Goal: Task Accomplishment & Management: Manage account settings

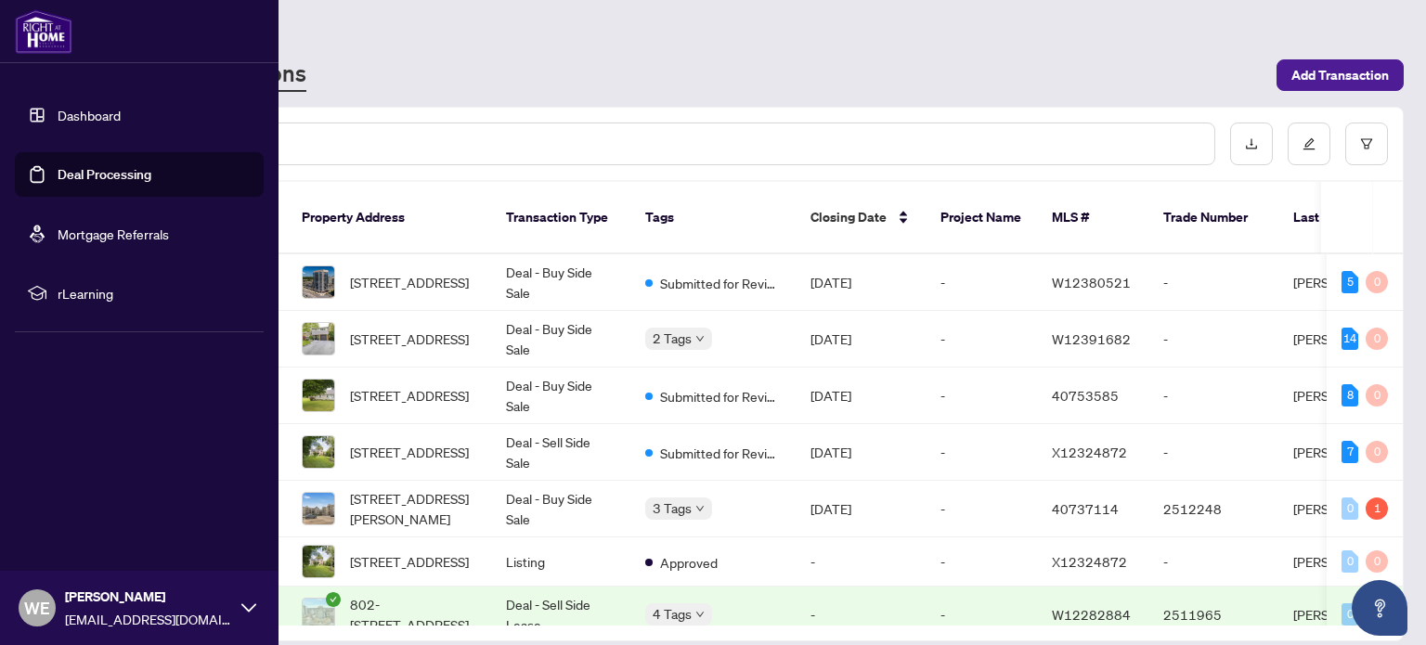
click at [61, 107] on link "Dashboard" at bounding box center [89, 115] width 63 height 17
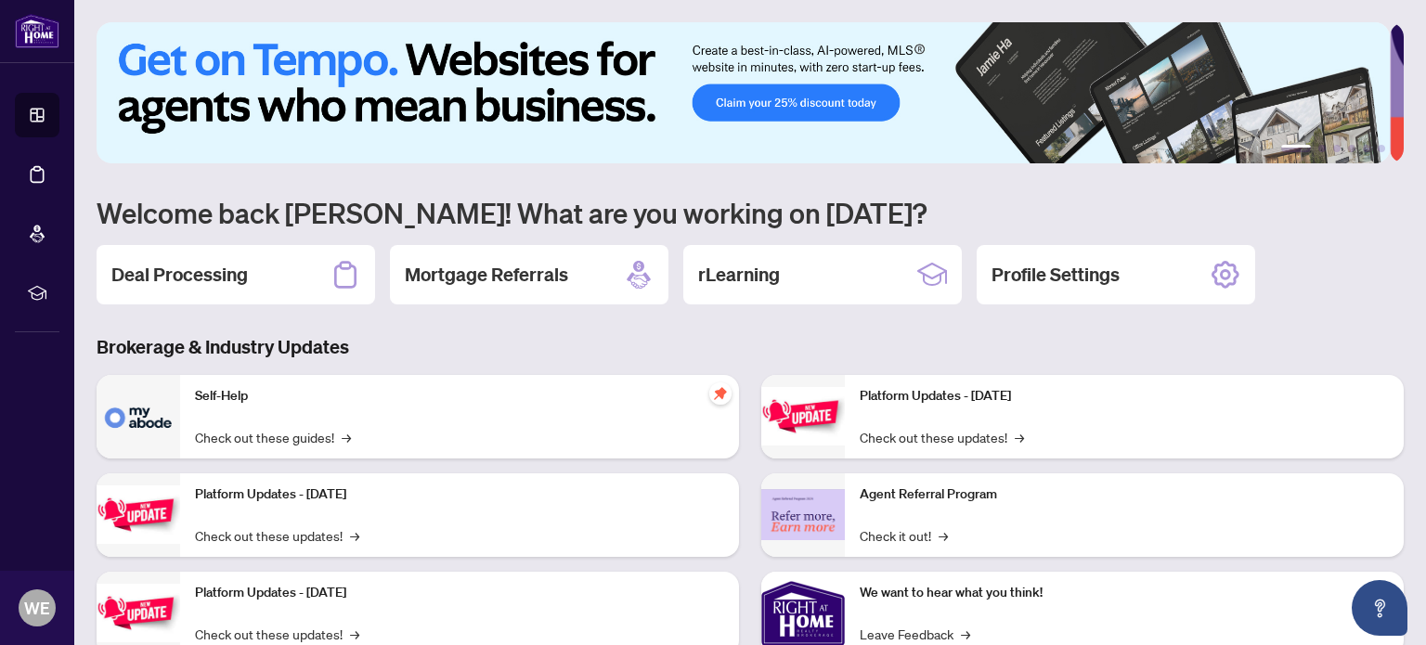
click at [334, 408] on div "Self-Help Check out these guides! →" at bounding box center [459, 417] width 559 height 84
click at [214, 274] on h2 "Deal Processing" at bounding box center [179, 275] width 136 height 26
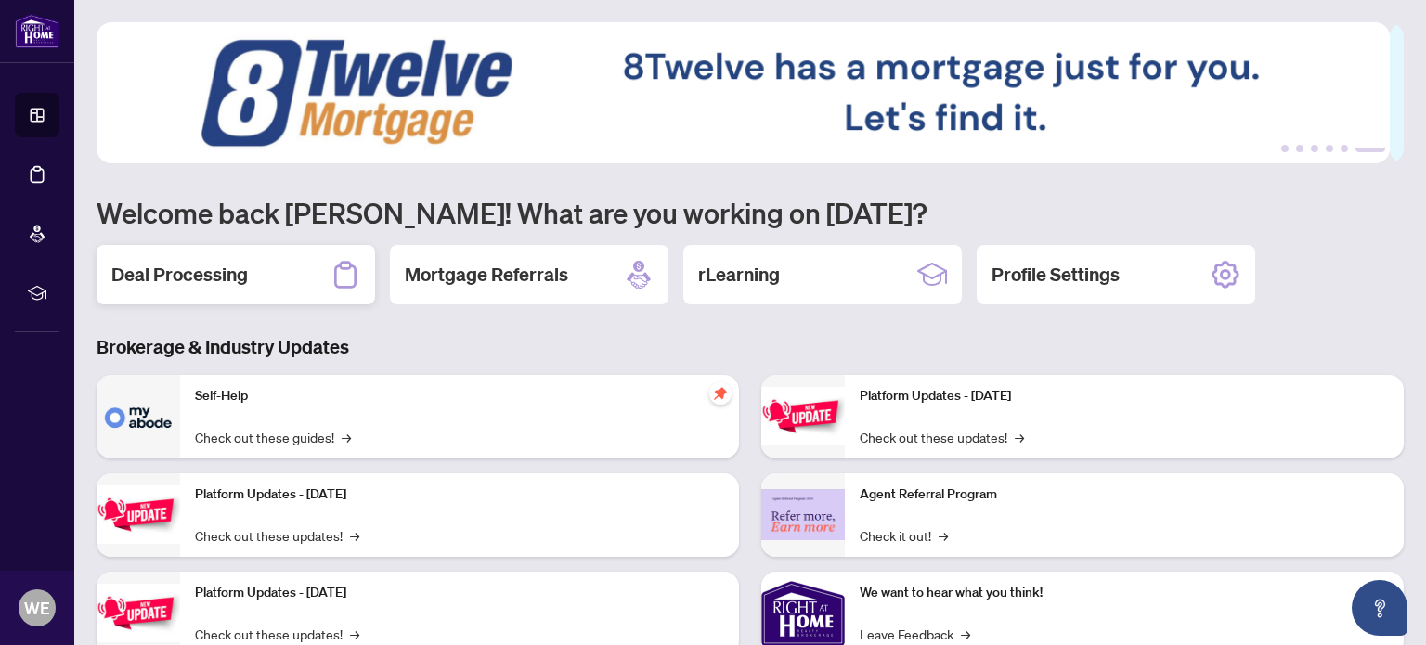
click at [179, 263] on h2 "Deal Processing" at bounding box center [179, 275] width 136 height 26
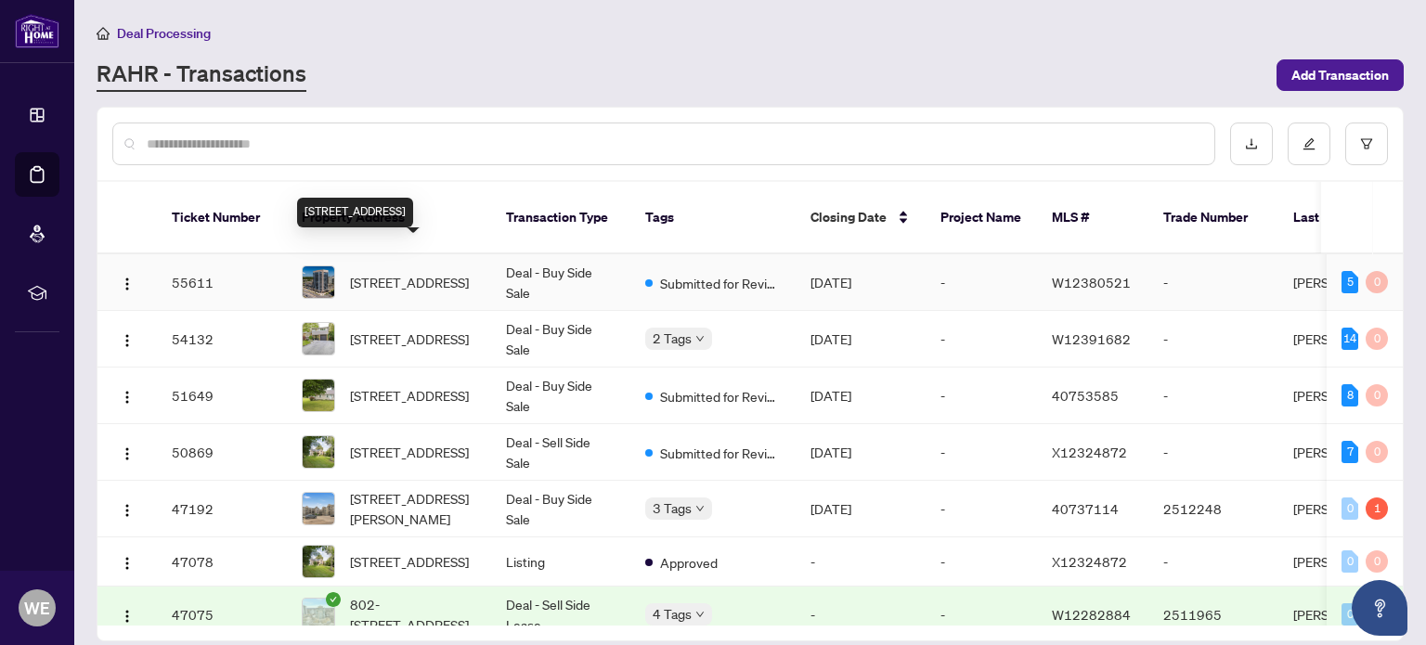
click at [423, 272] on span "[STREET_ADDRESS]" at bounding box center [409, 282] width 119 height 20
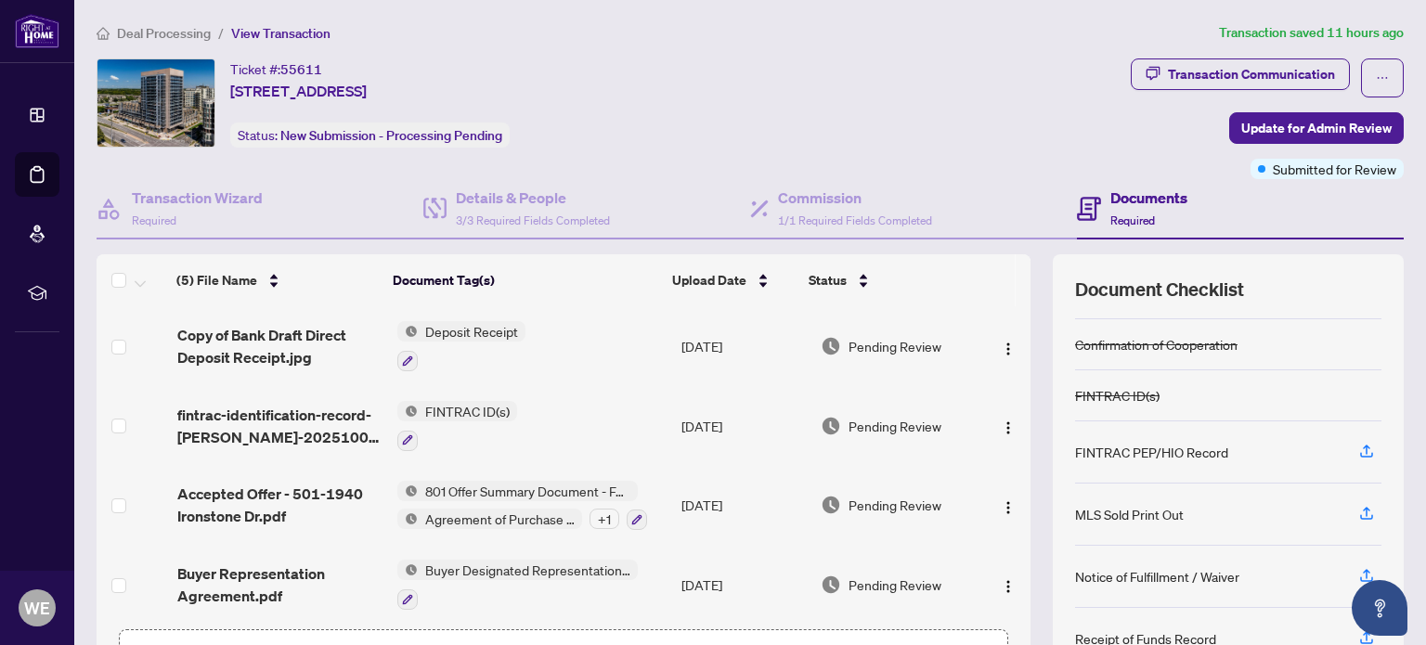
scroll to position [130, 0]
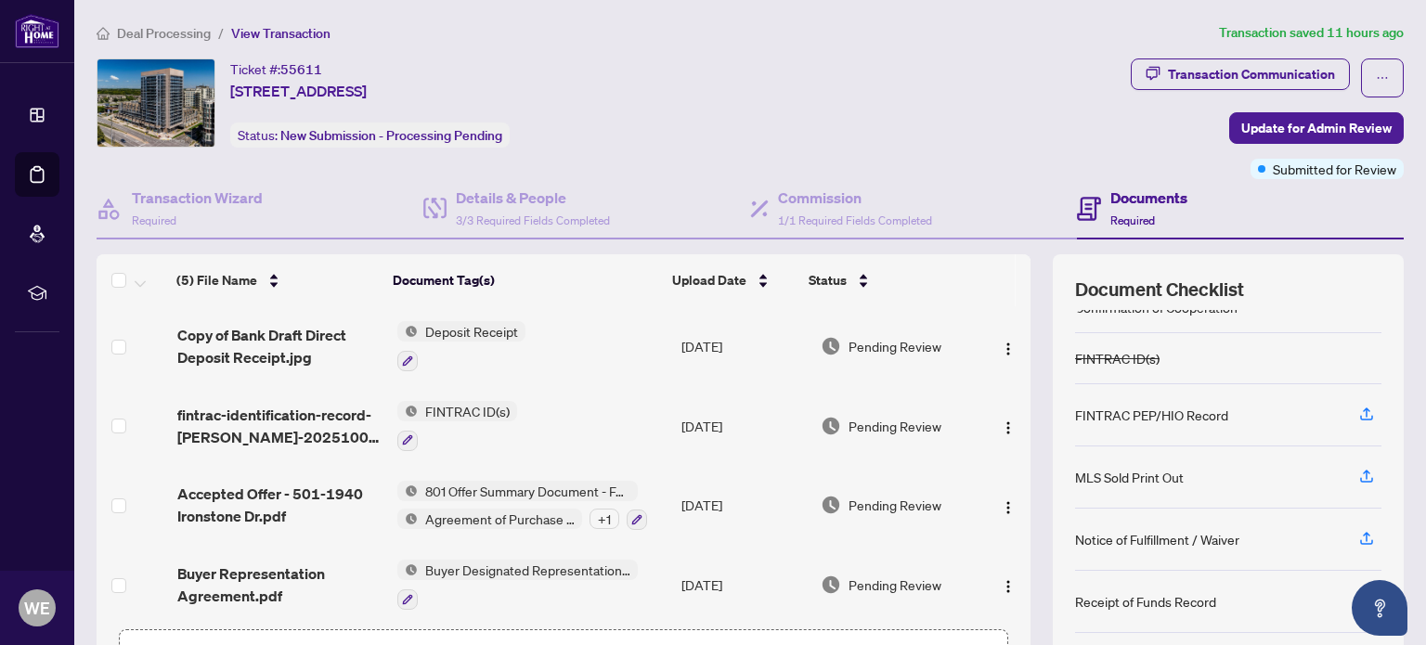
click at [1358, 592] on icon "button" at bounding box center [1366, 600] width 17 height 17
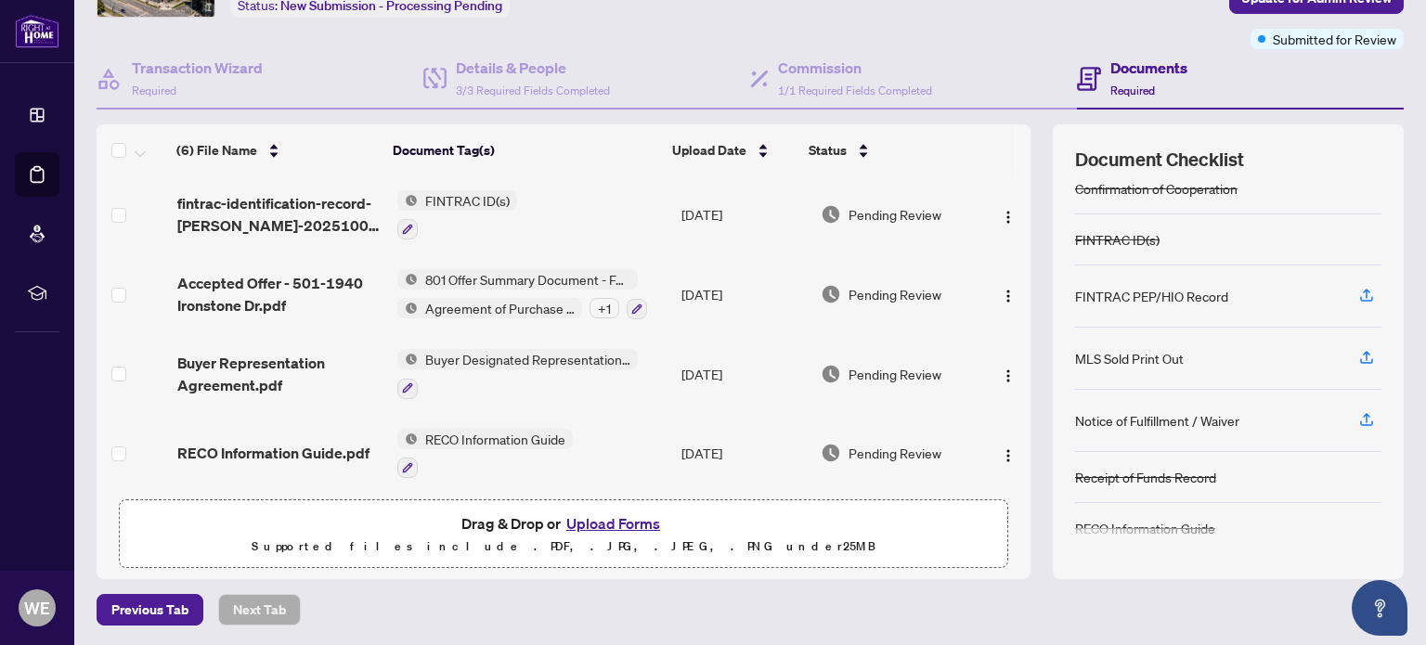
click at [624, 517] on button "Upload Forms" at bounding box center [613, 524] width 105 height 24
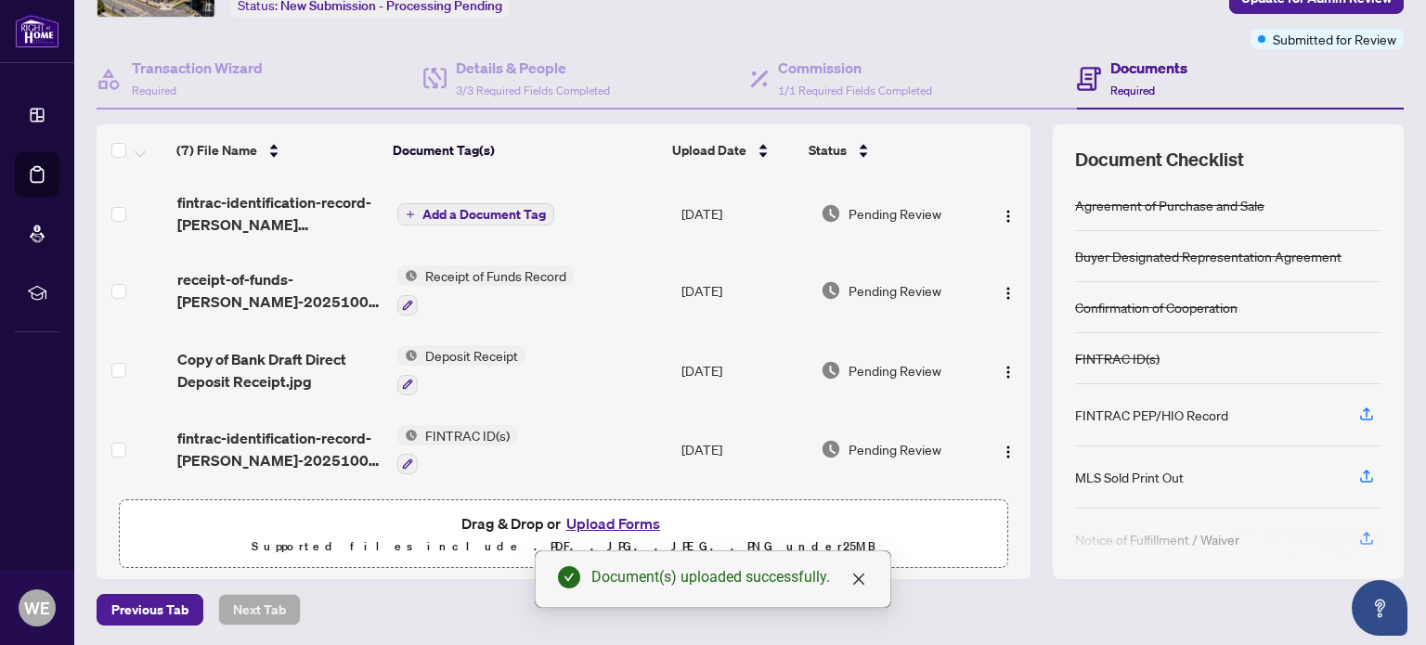
scroll to position [0, 0]
click at [471, 208] on span "Add a Document Tag" at bounding box center [483, 214] width 123 height 13
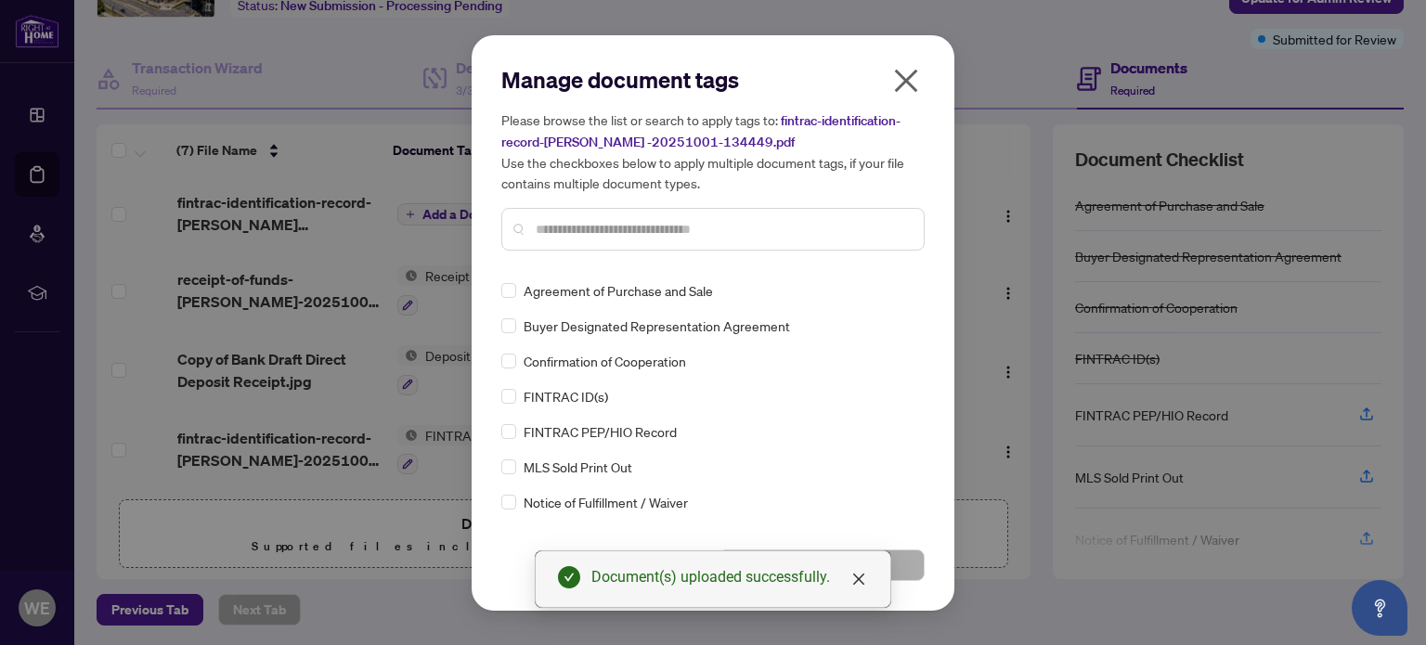
click at [580, 231] on input "text" at bounding box center [722, 229] width 373 height 20
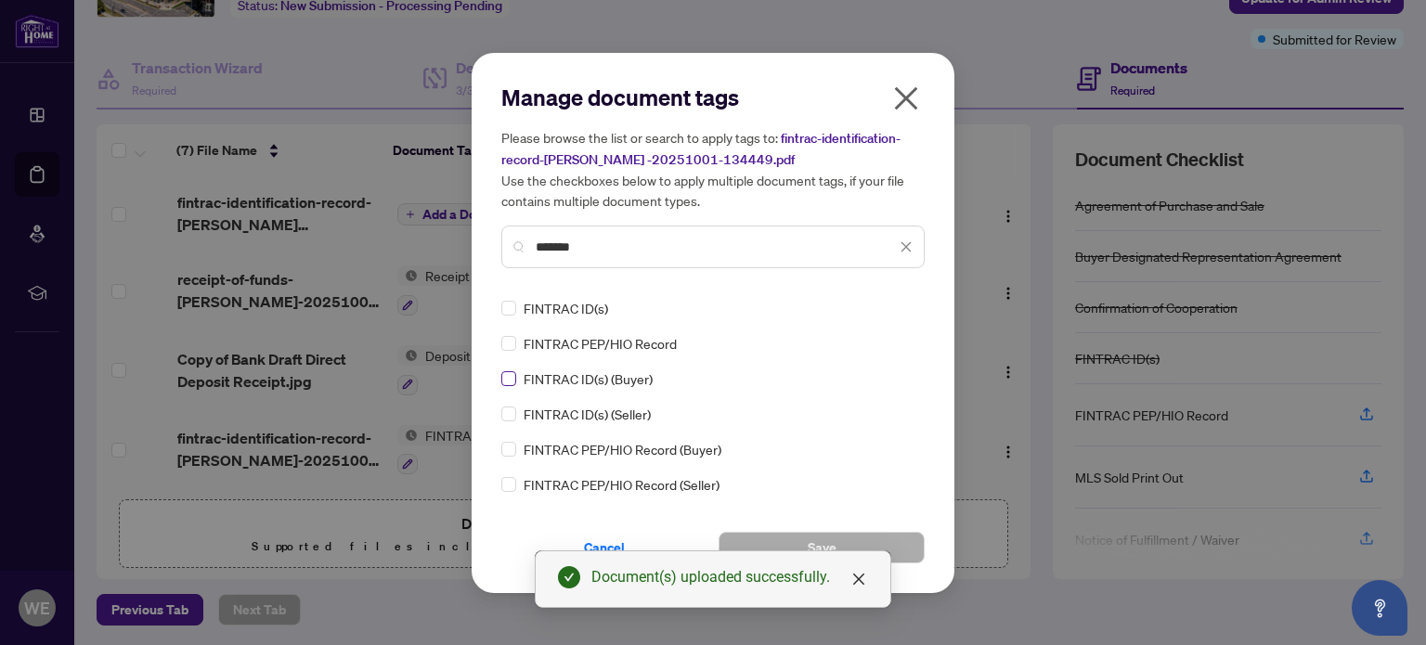
type input "*******"
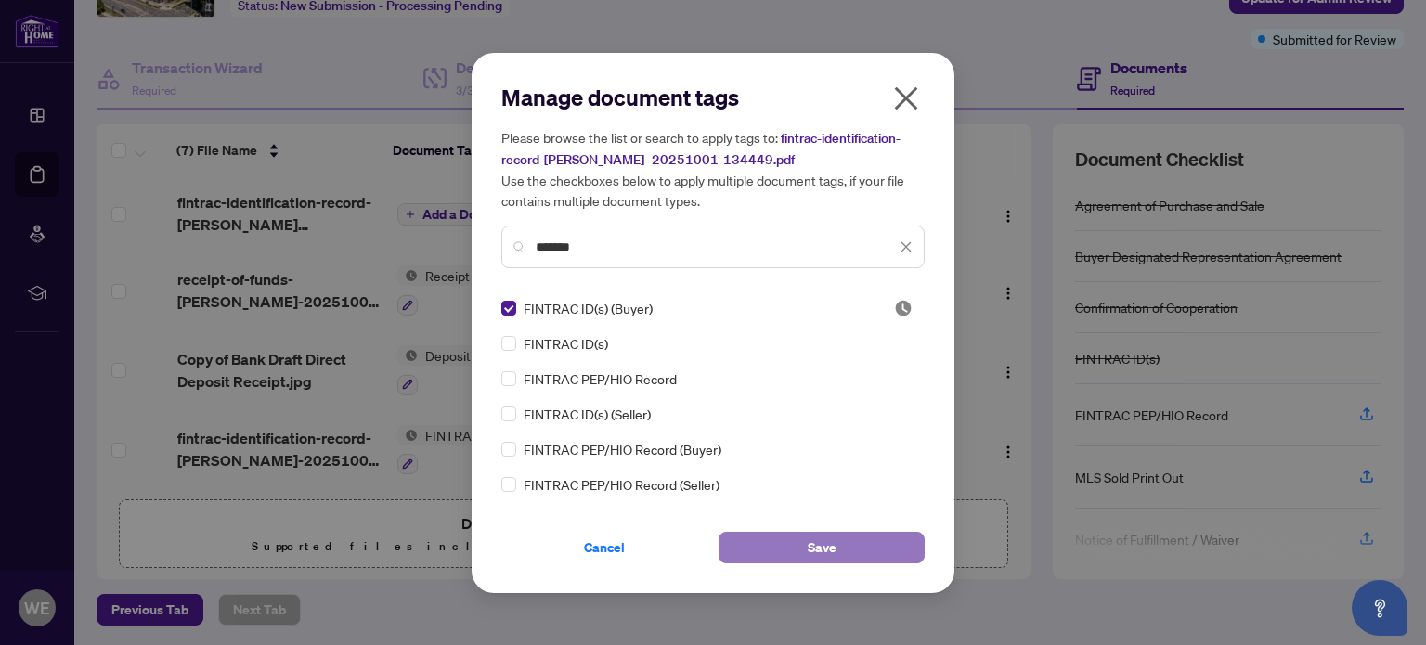
click at [800, 538] on button "Save" at bounding box center [822, 548] width 206 height 32
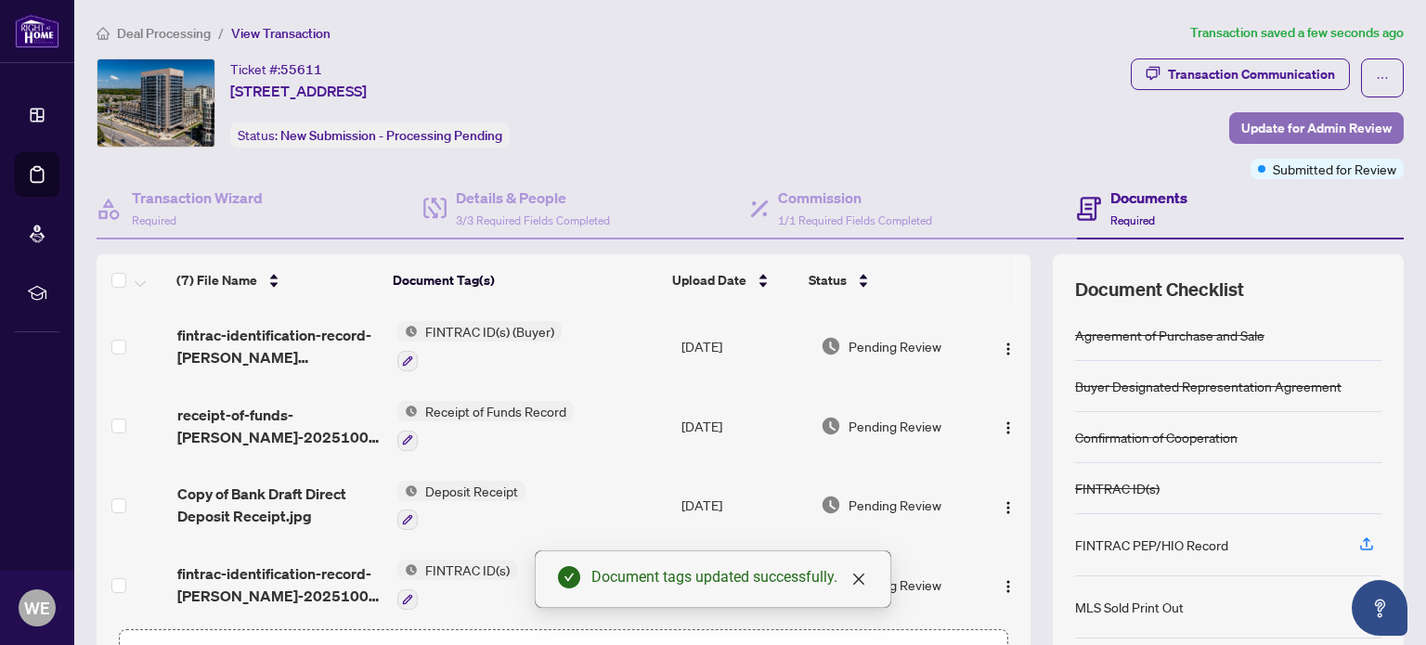
click at [1328, 129] on span "Update for Admin Review" at bounding box center [1316, 128] width 150 height 30
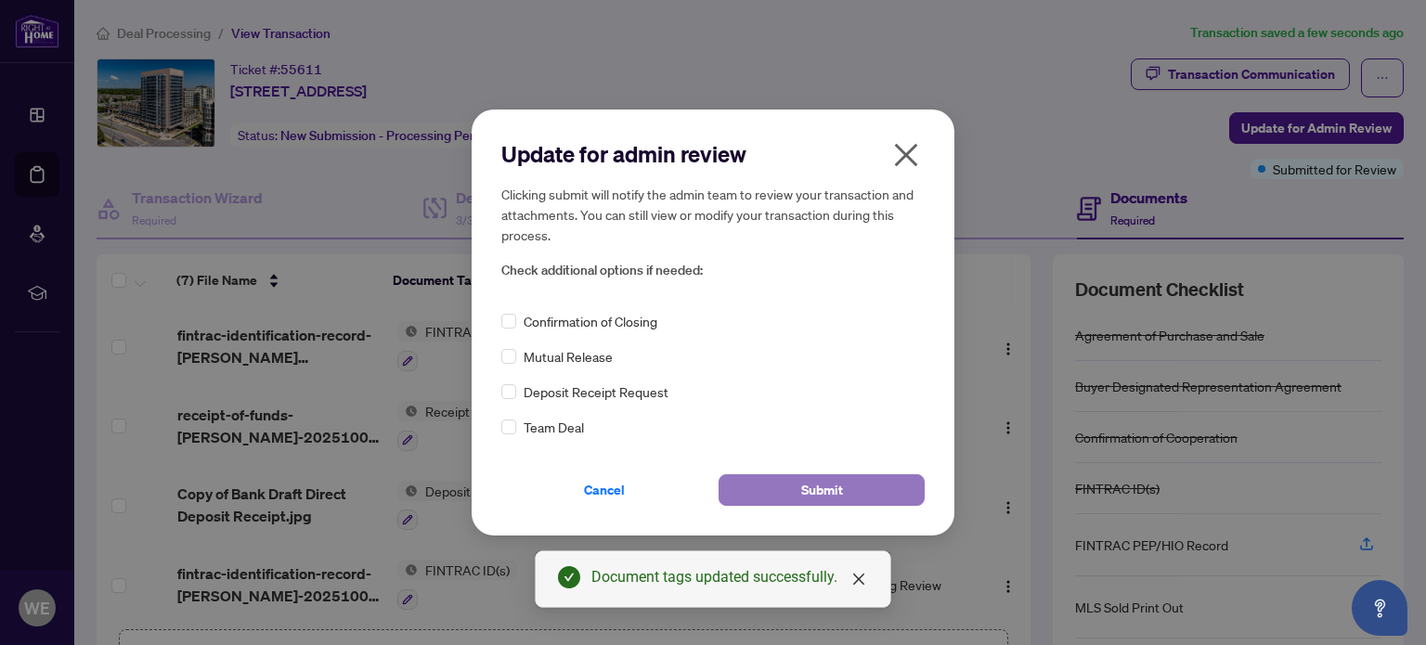
click at [800, 477] on button "Submit" at bounding box center [822, 490] width 206 height 32
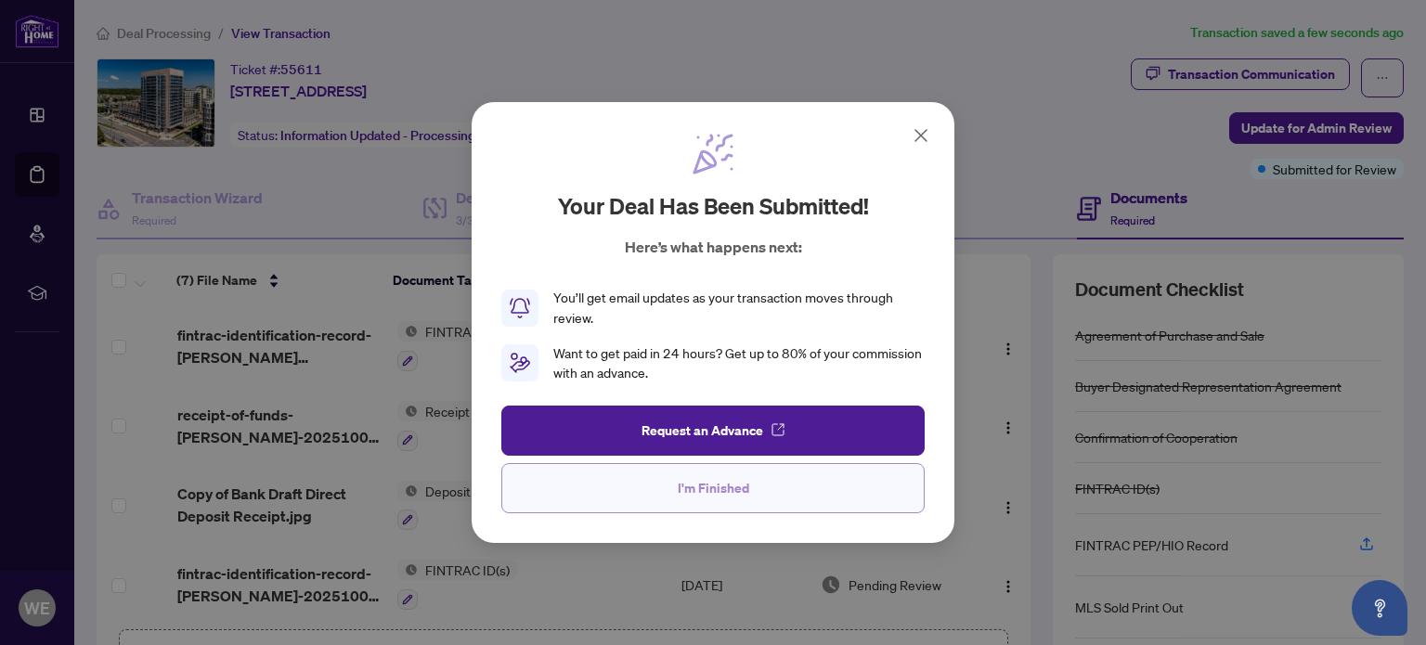
click at [636, 502] on button "I'm Finished" at bounding box center [712, 488] width 423 height 50
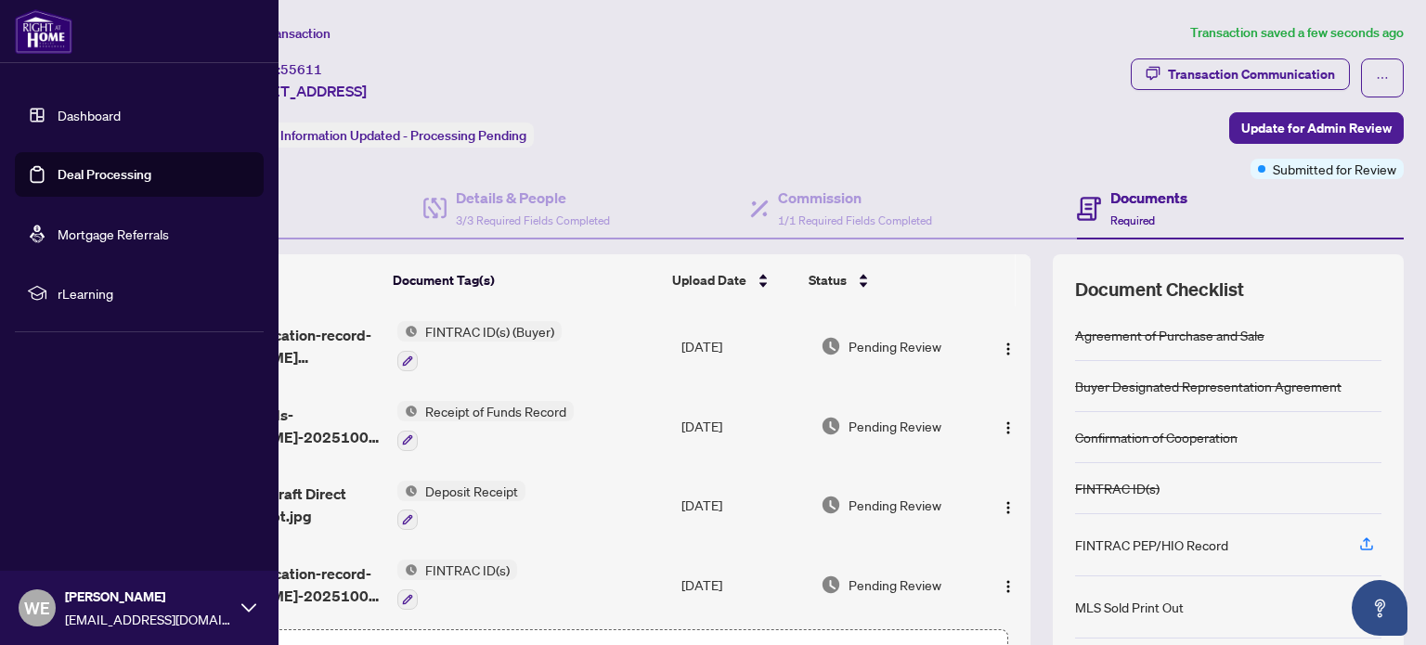
click at [81, 107] on link "Dashboard" at bounding box center [89, 115] width 63 height 17
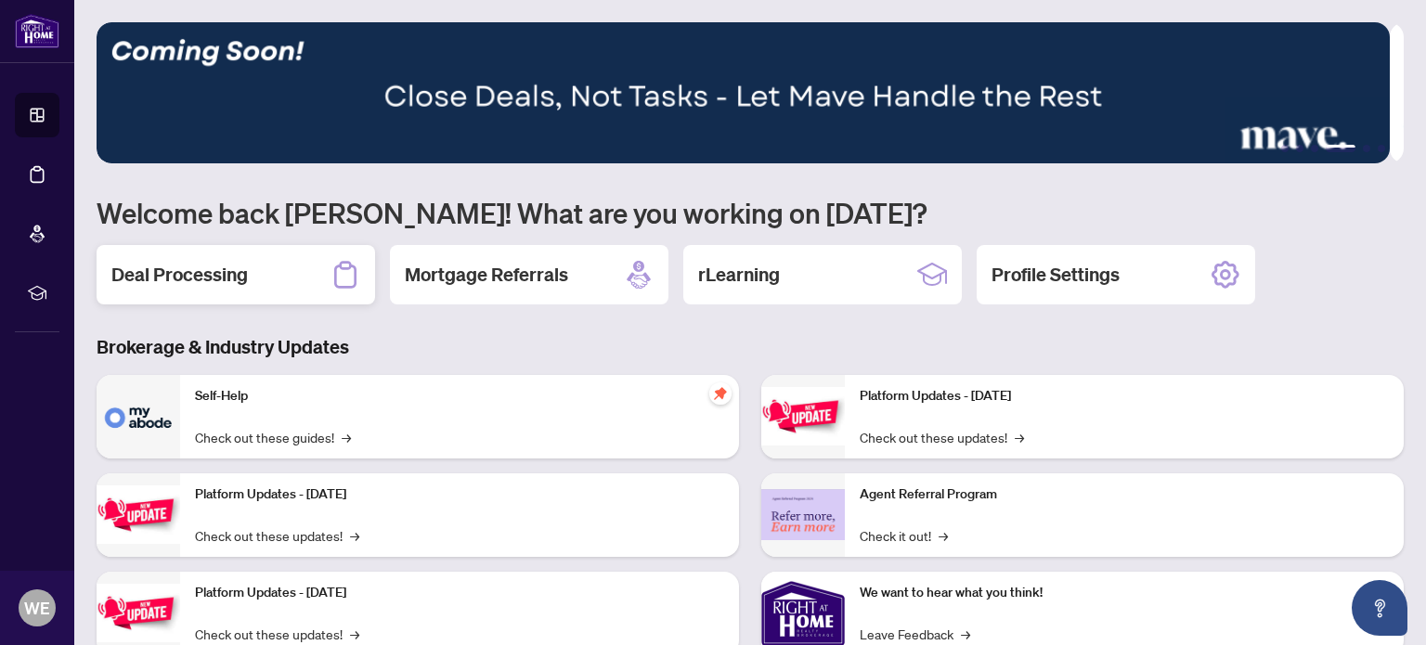
click at [197, 283] on h2 "Deal Processing" at bounding box center [179, 275] width 136 height 26
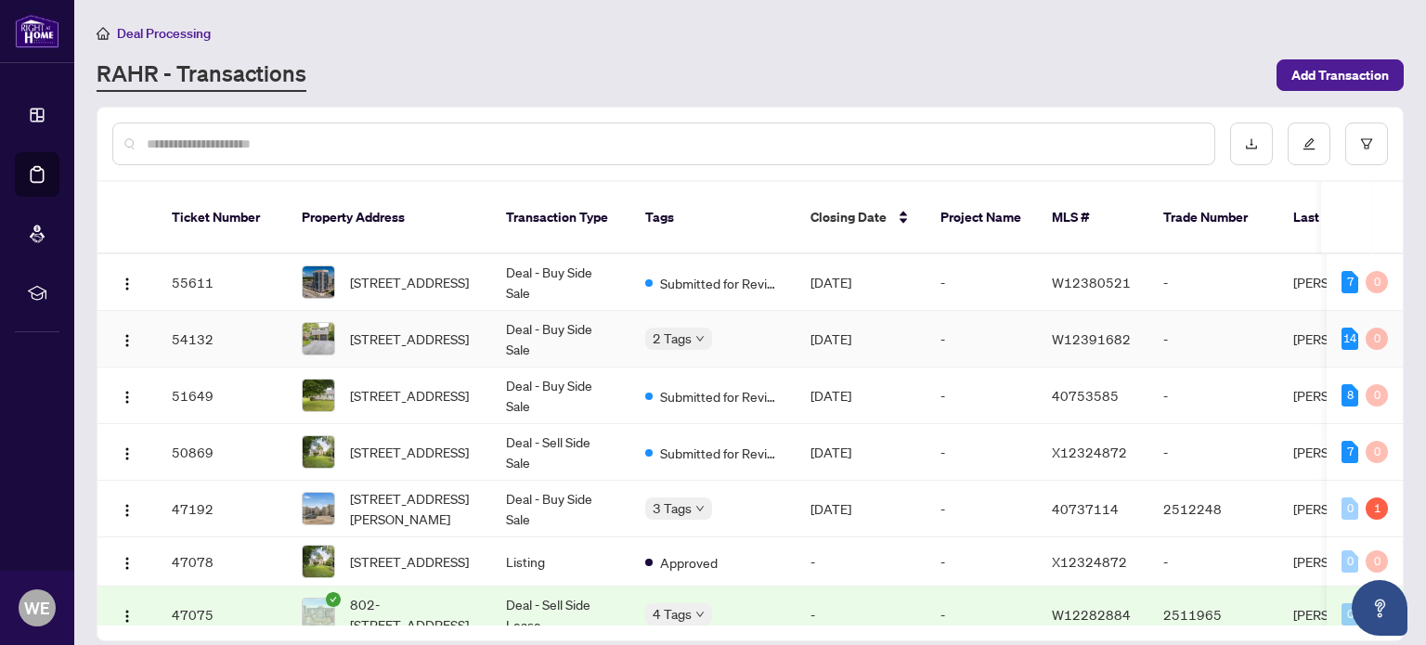
click at [735, 328] on div "2 Tags" at bounding box center [713, 338] width 136 height 21
click at [468, 329] on span "[STREET_ADDRESS]" at bounding box center [409, 339] width 119 height 20
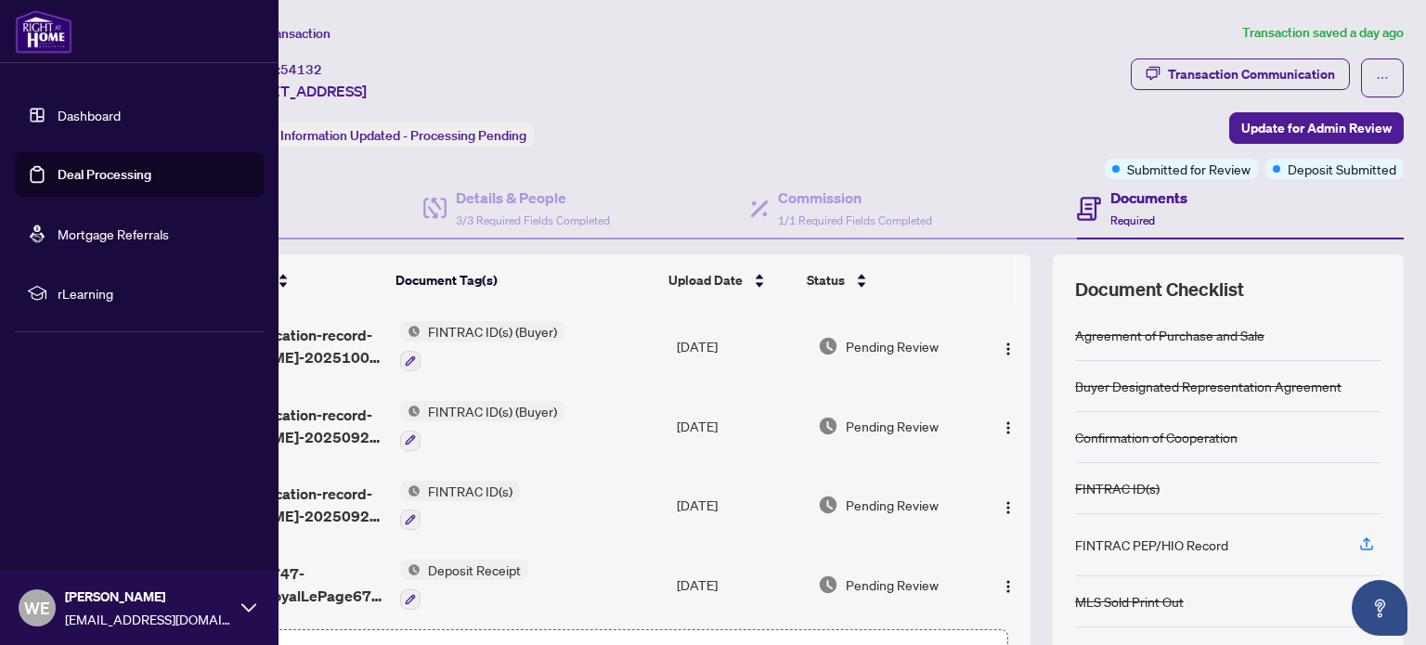
click at [58, 110] on link "Dashboard" at bounding box center [89, 115] width 63 height 17
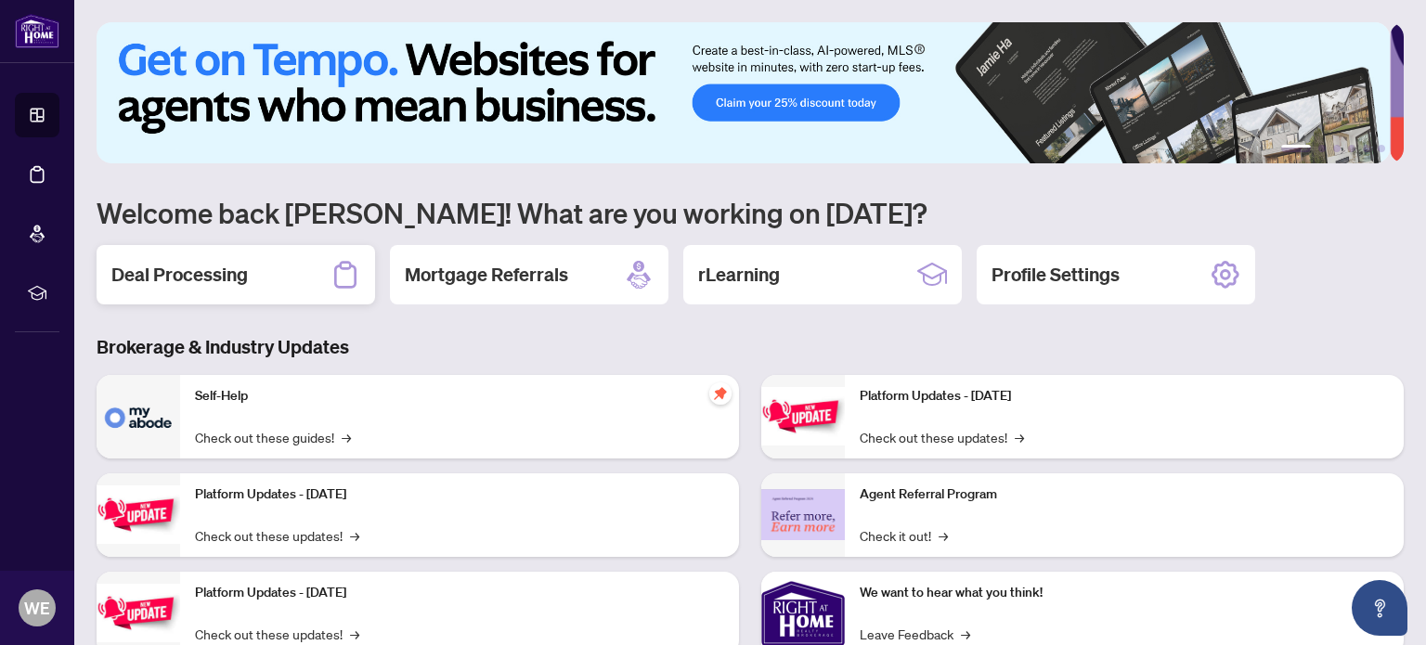
click at [197, 277] on h2 "Deal Processing" at bounding box center [179, 275] width 136 height 26
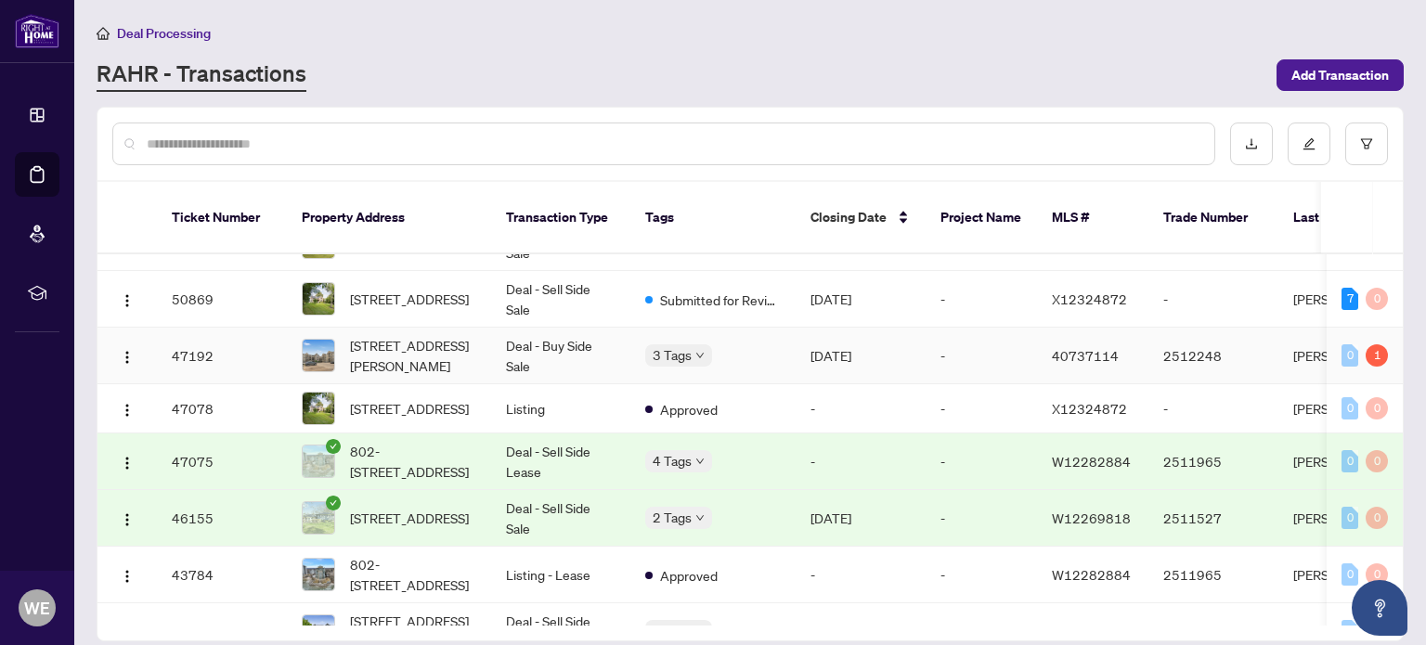
scroll to position [186, 0]
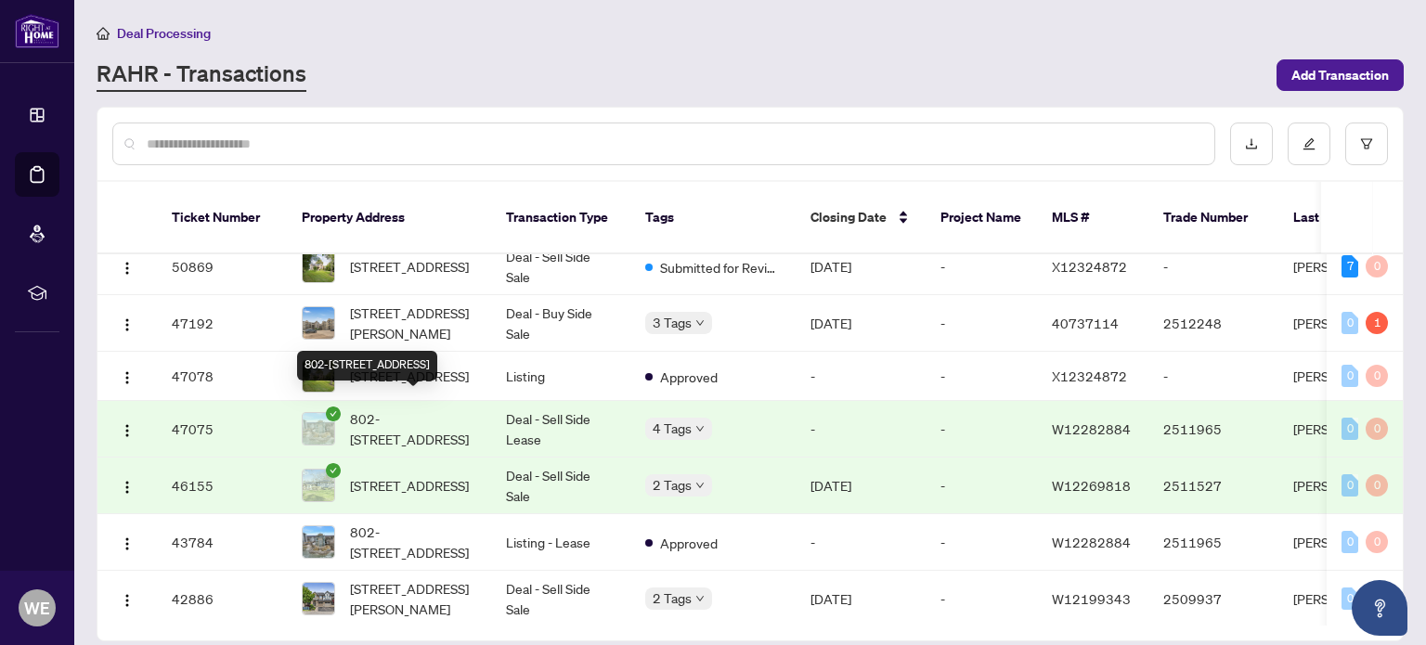
click at [423, 409] on span "802-[STREET_ADDRESS]" at bounding box center [413, 429] width 126 height 41
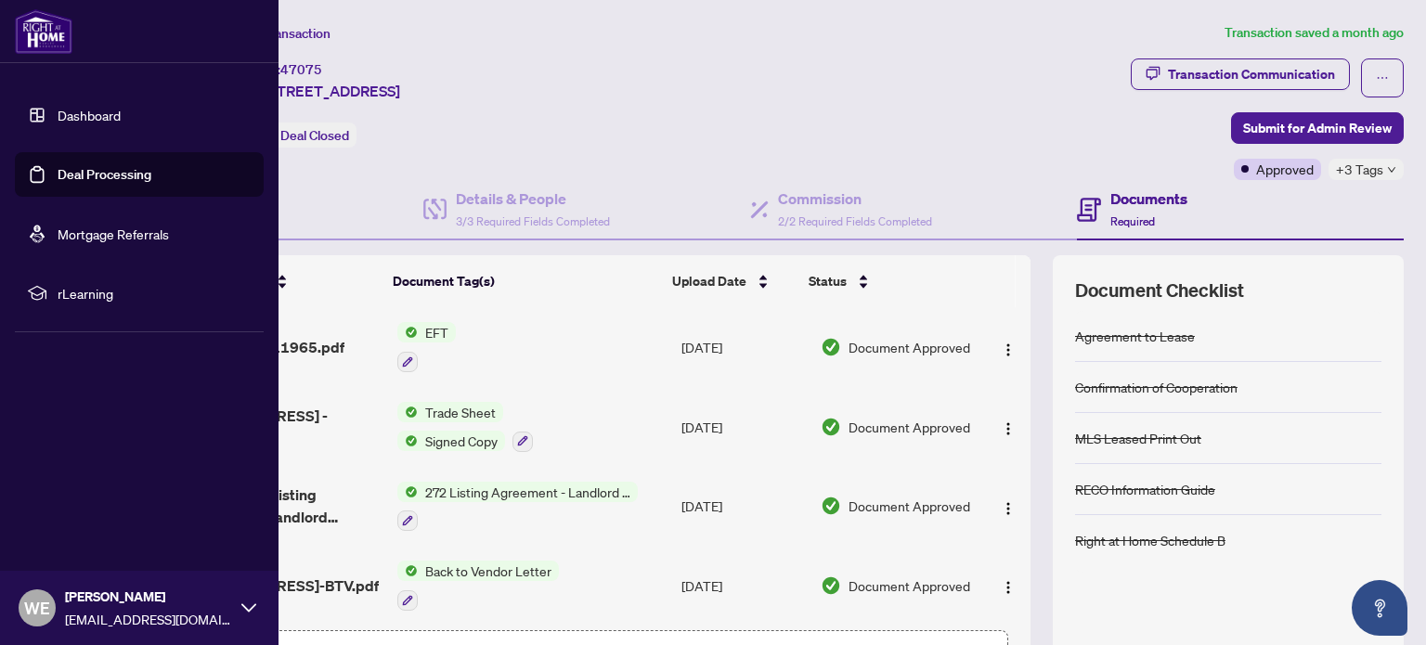
click at [58, 114] on link "Dashboard" at bounding box center [89, 115] width 63 height 17
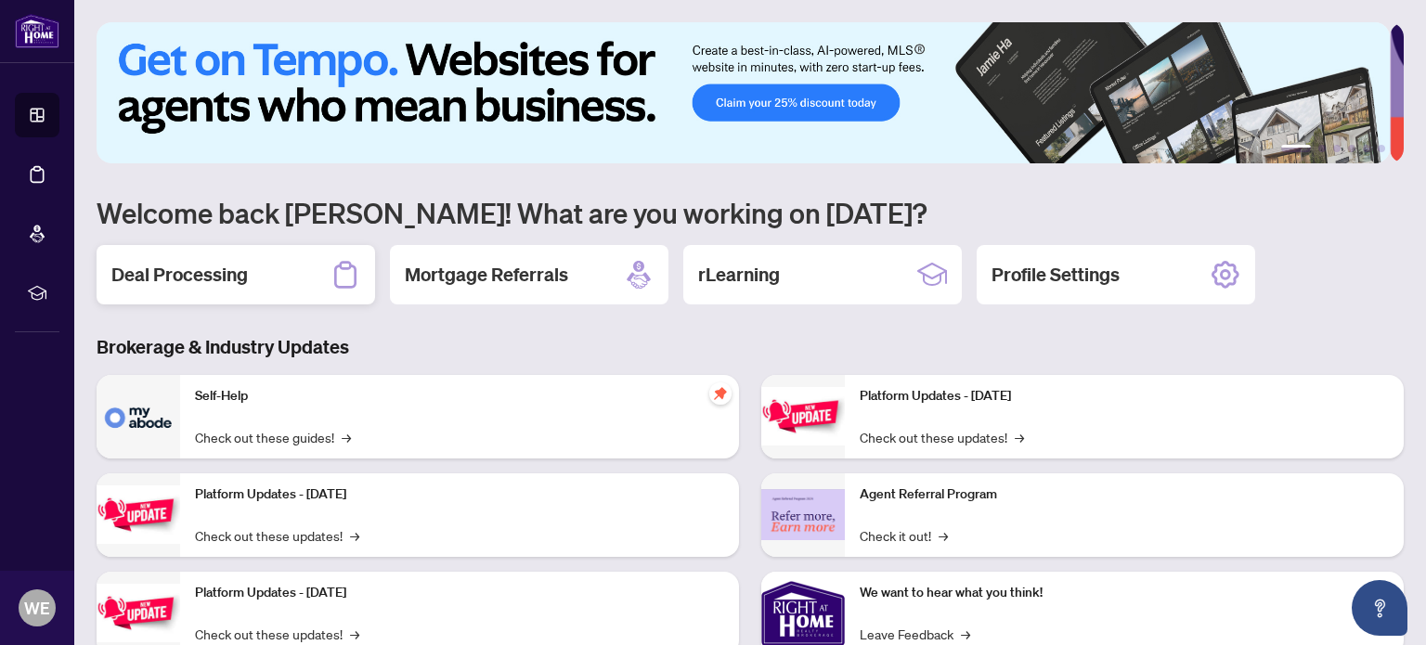
click at [310, 254] on div "Deal Processing" at bounding box center [236, 274] width 279 height 59
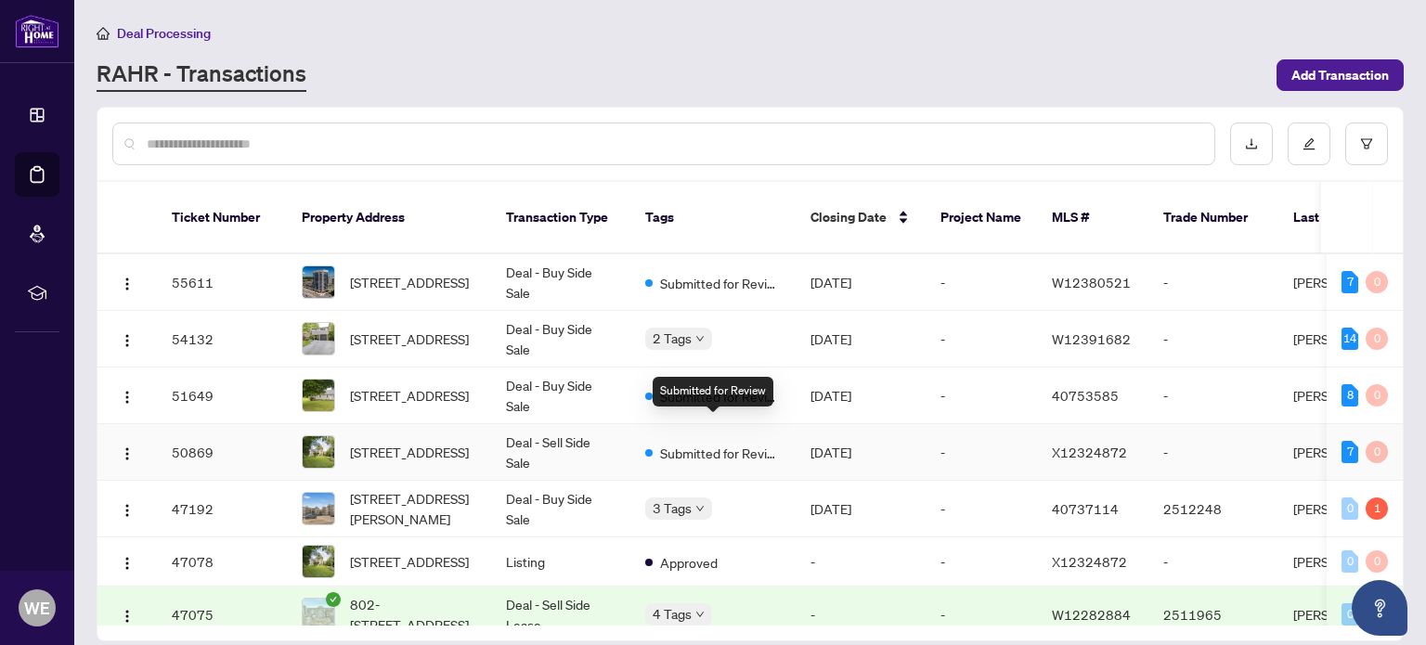
click at [680, 443] on span "Submitted for Review" at bounding box center [720, 453] width 121 height 20
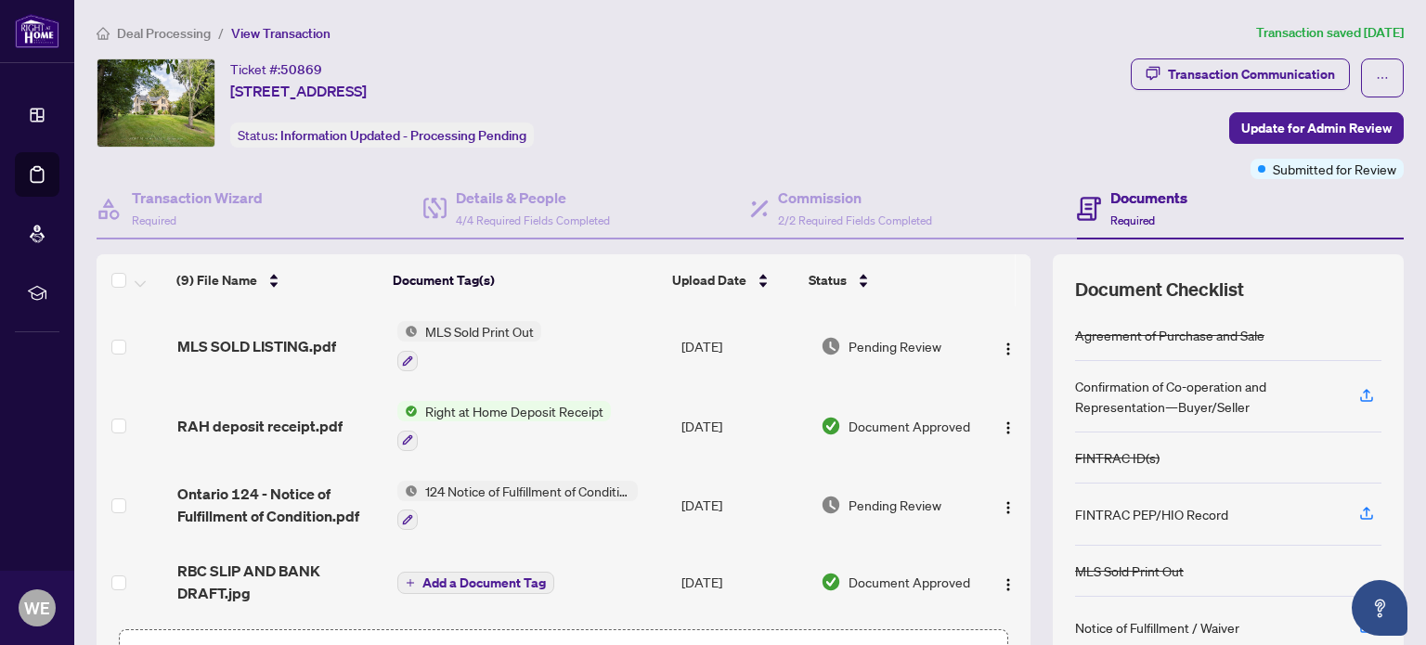
drag, startPoint x: 234, startPoint y: 65, endPoint x: 594, endPoint y: 95, distance: 361.5
click at [594, 95] on div "Ticket #: 50869 489 Cockshutt Rd, Brant, Ontario N0E 1K0, Canada Status: Inform…" at bounding box center [610, 102] width 1027 height 89
copy div "Ticket #: 50869 489 Cockshutt Rd, Brant, Ontario N0E 1K0, Canada"
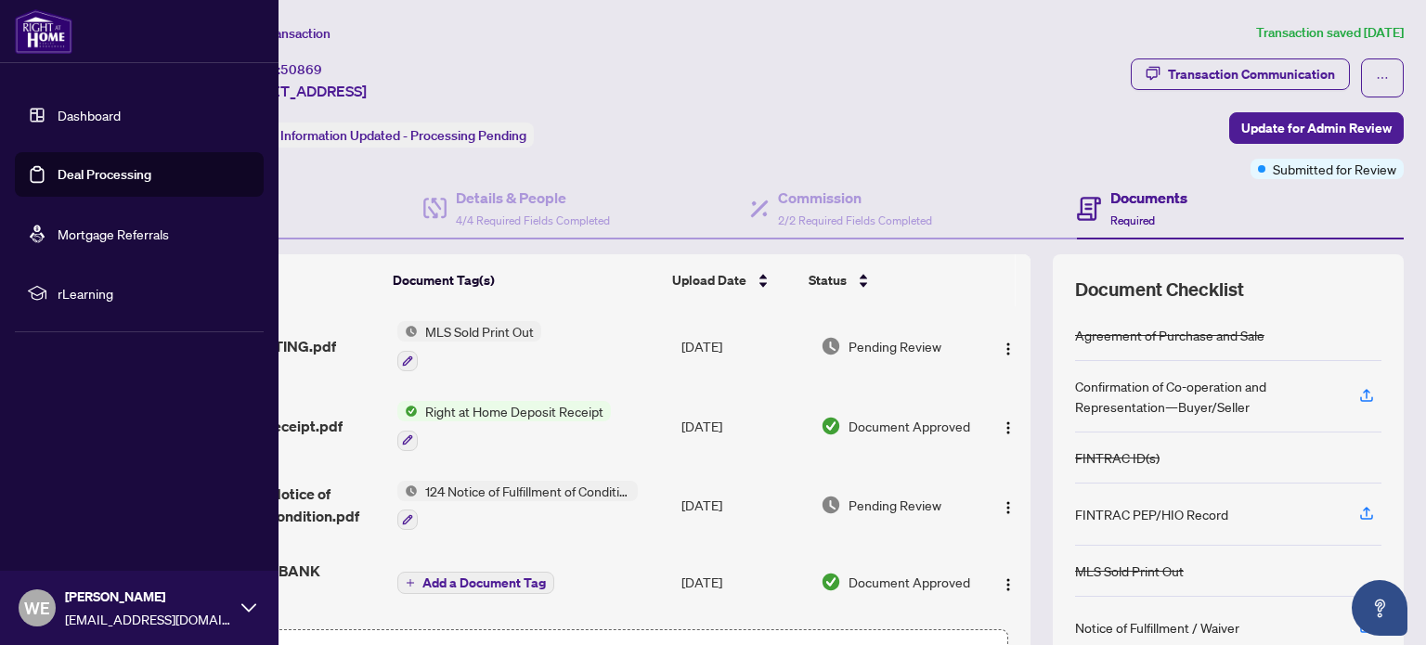
click at [58, 110] on link "Dashboard" at bounding box center [89, 115] width 63 height 17
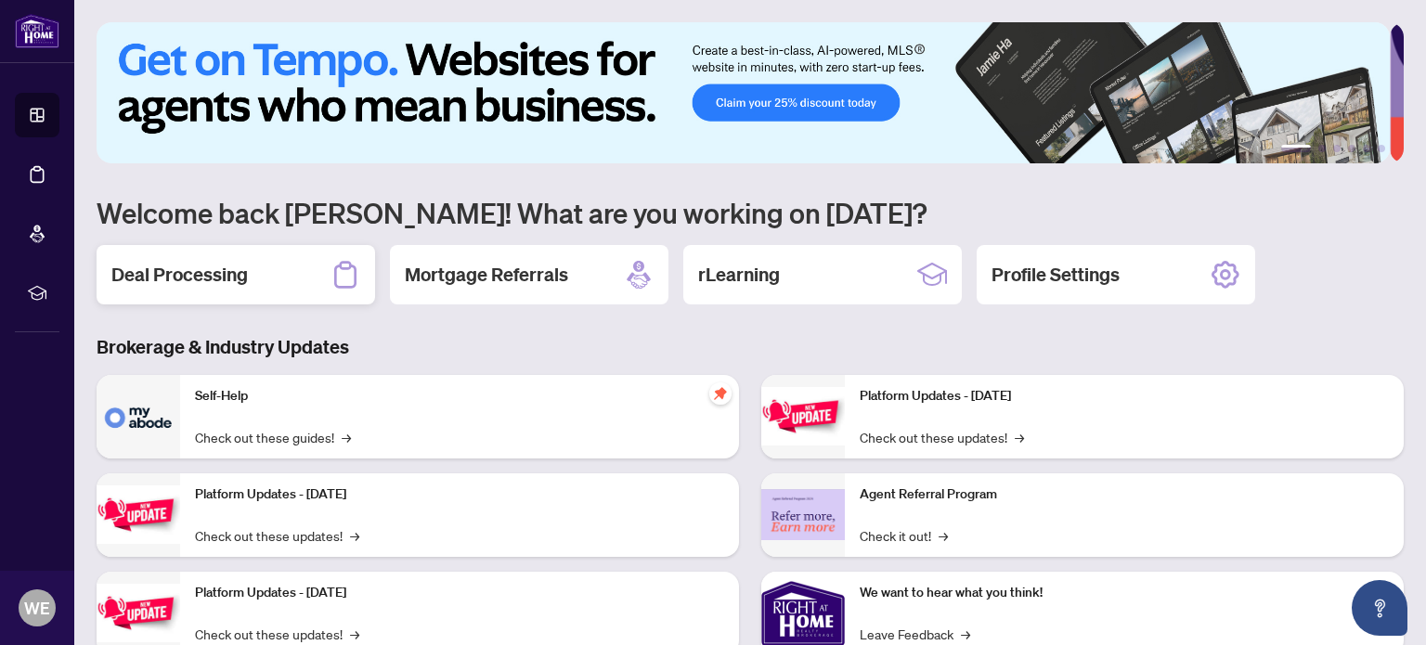
click at [201, 271] on h2 "Deal Processing" at bounding box center [179, 275] width 136 height 26
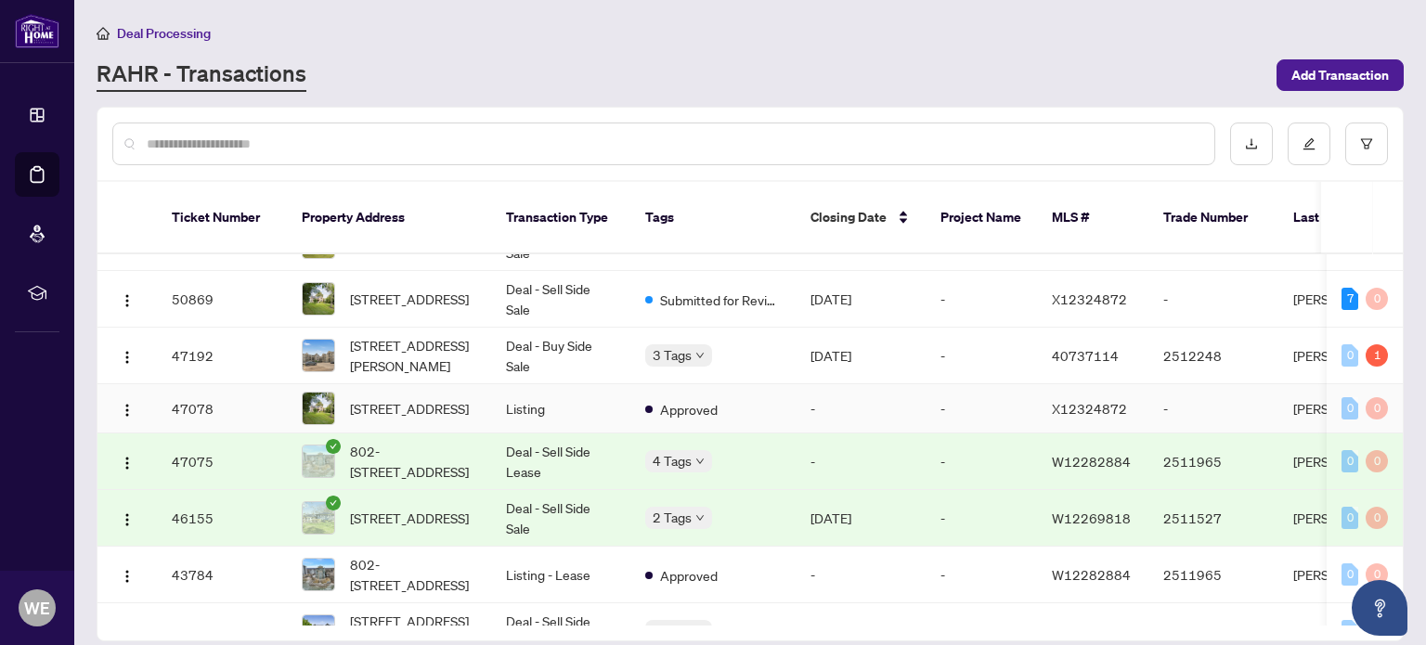
scroll to position [186, 0]
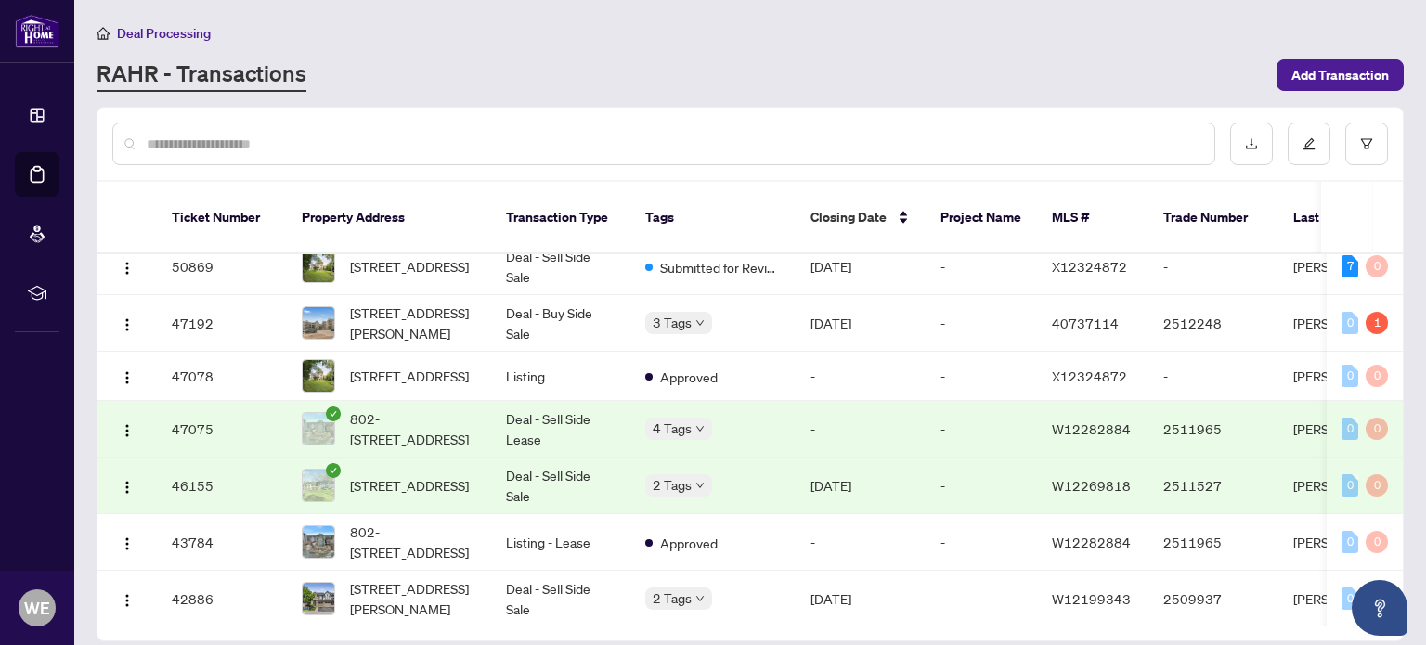
click at [755, 474] on div "2 Tags" at bounding box center [713, 484] width 136 height 21
click at [771, 474] on div "2 Tags" at bounding box center [713, 484] width 136 height 21
click at [407, 475] on span "[STREET_ADDRESS]" at bounding box center [409, 485] width 119 height 20
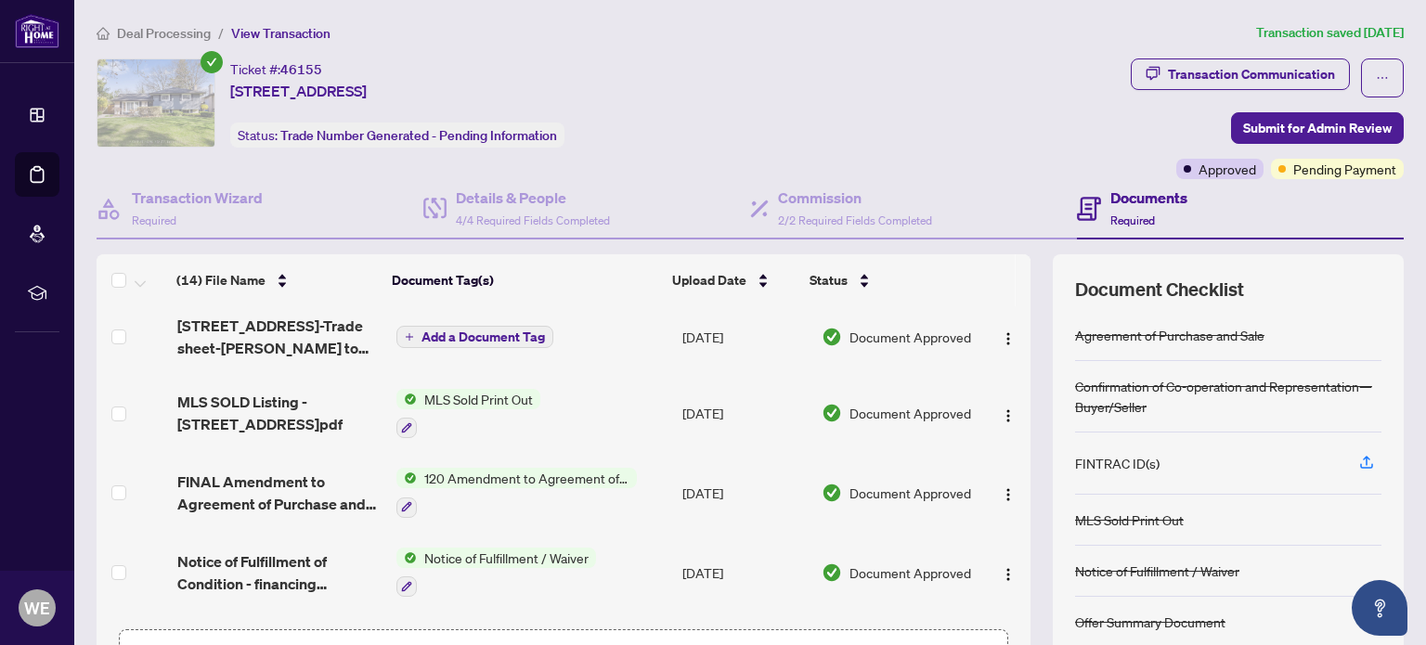
scroll to position [557, 0]
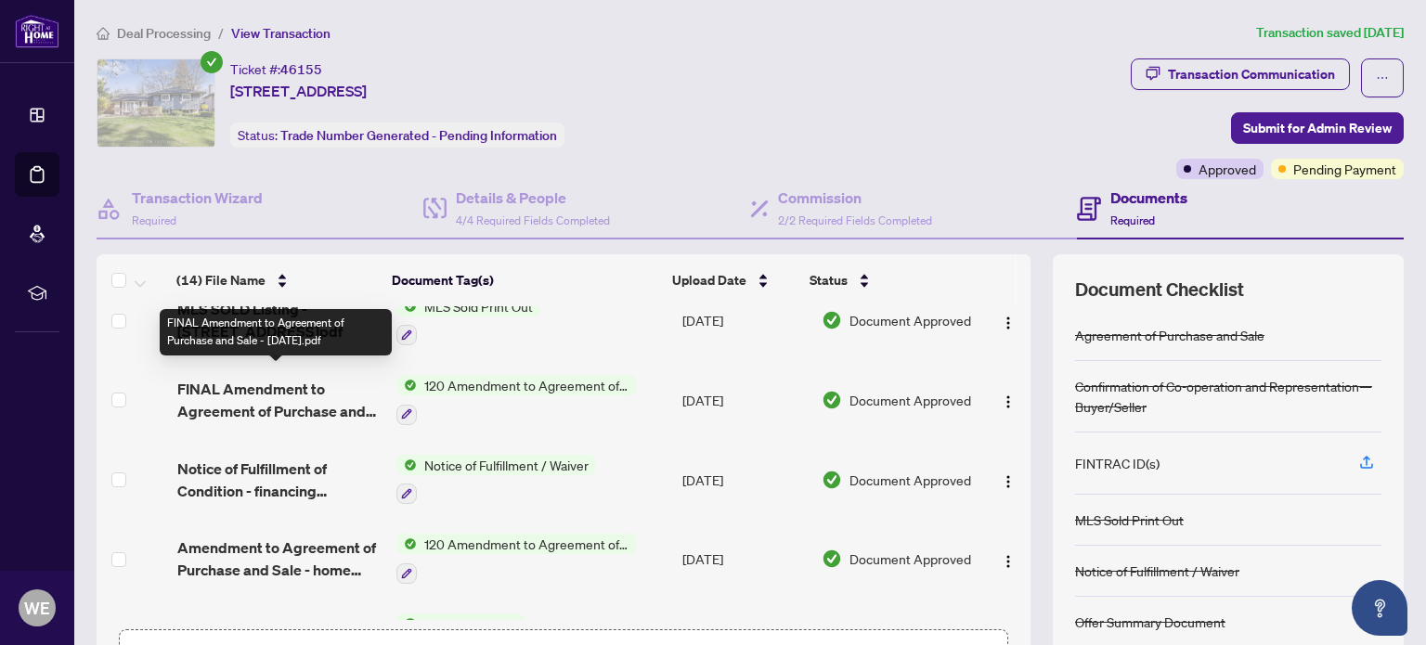
click at [256, 393] on span "FINAL Amendment to Agreement of Purchase and Sale - Aug 8 2025.pdf" at bounding box center [278, 400] width 203 height 45
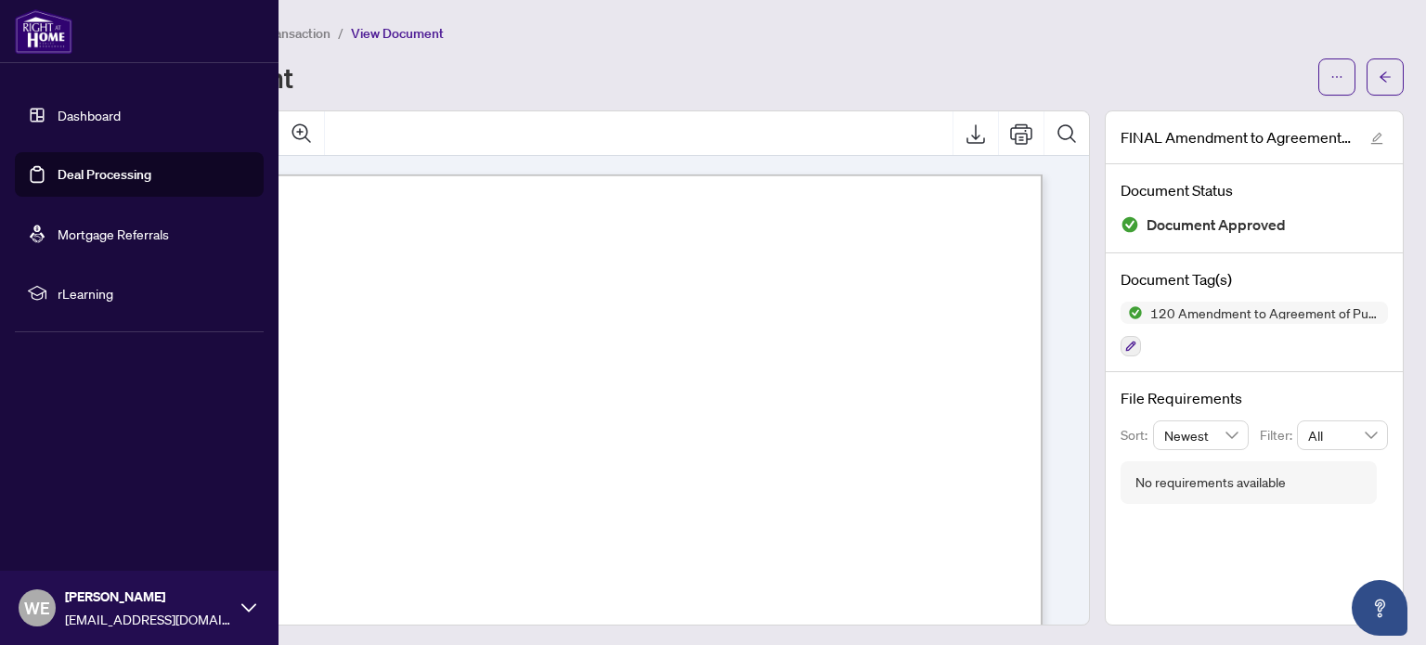
click at [58, 110] on link "Dashboard" at bounding box center [89, 115] width 63 height 17
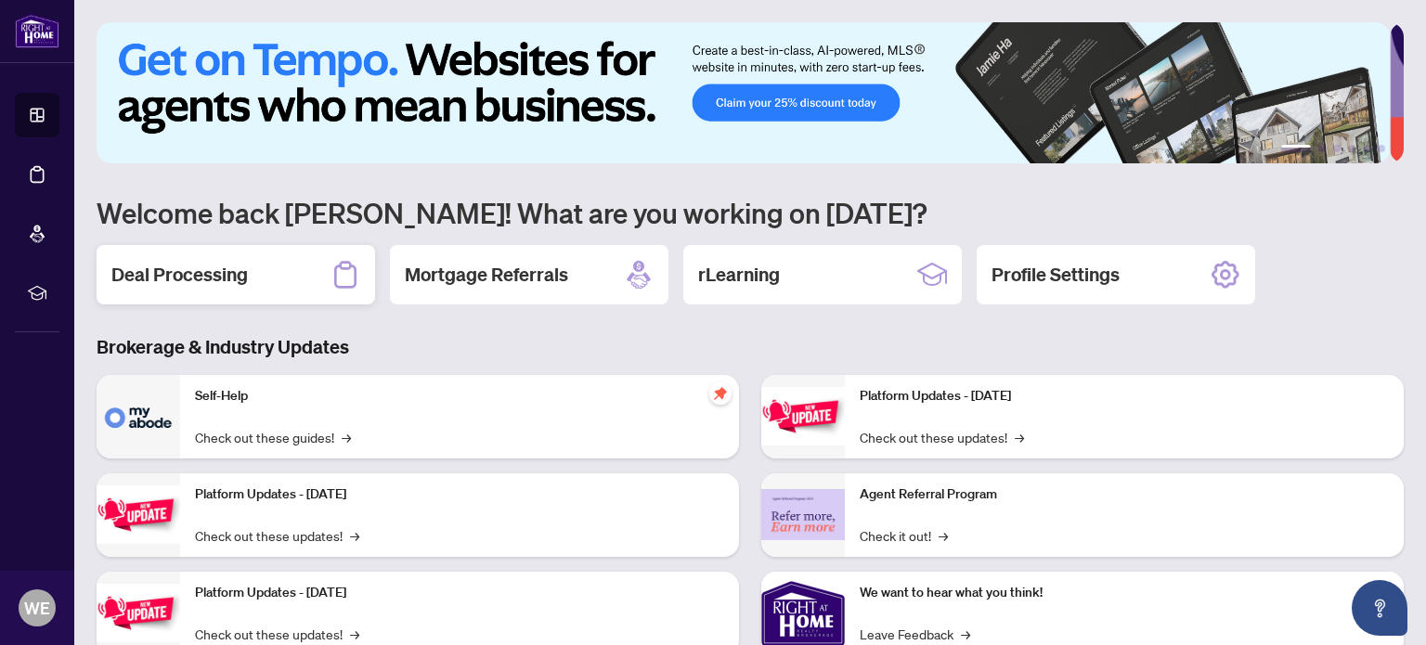
click at [198, 267] on h2 "Deal Processing" at bounding box center [179, 275] width 136 height 26
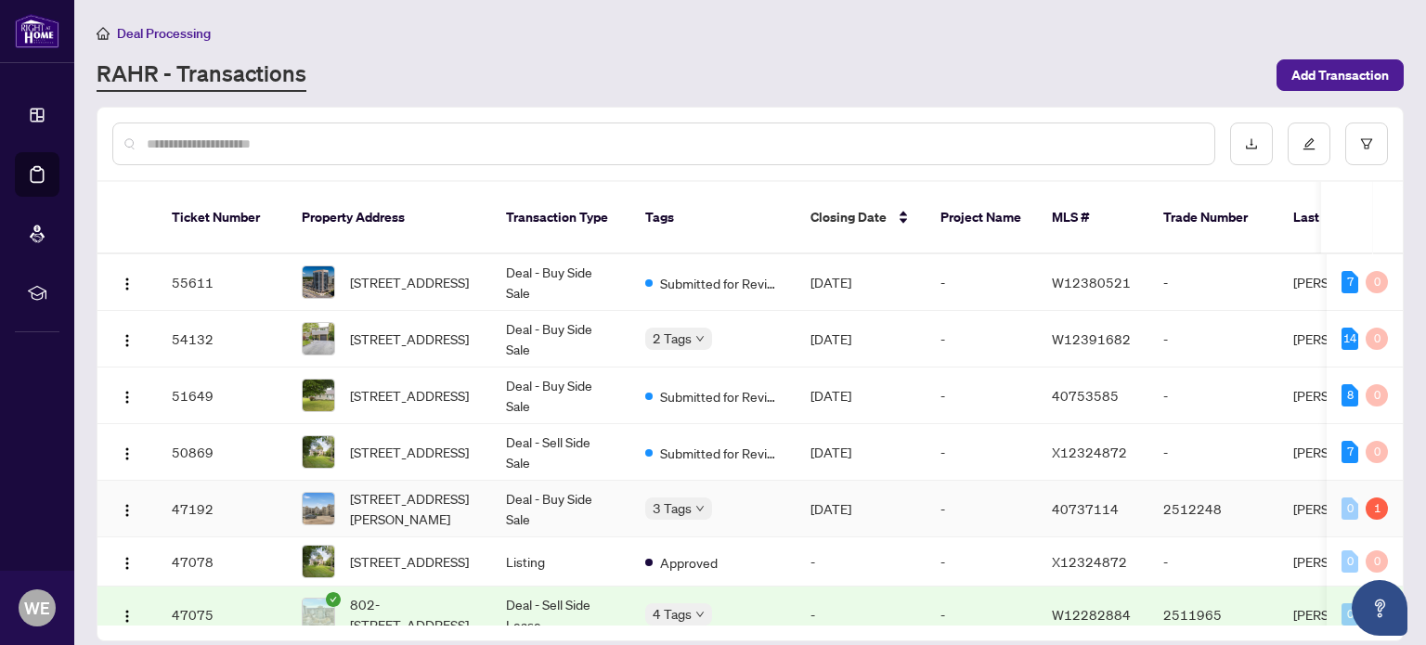
scroll to position [93, 0]
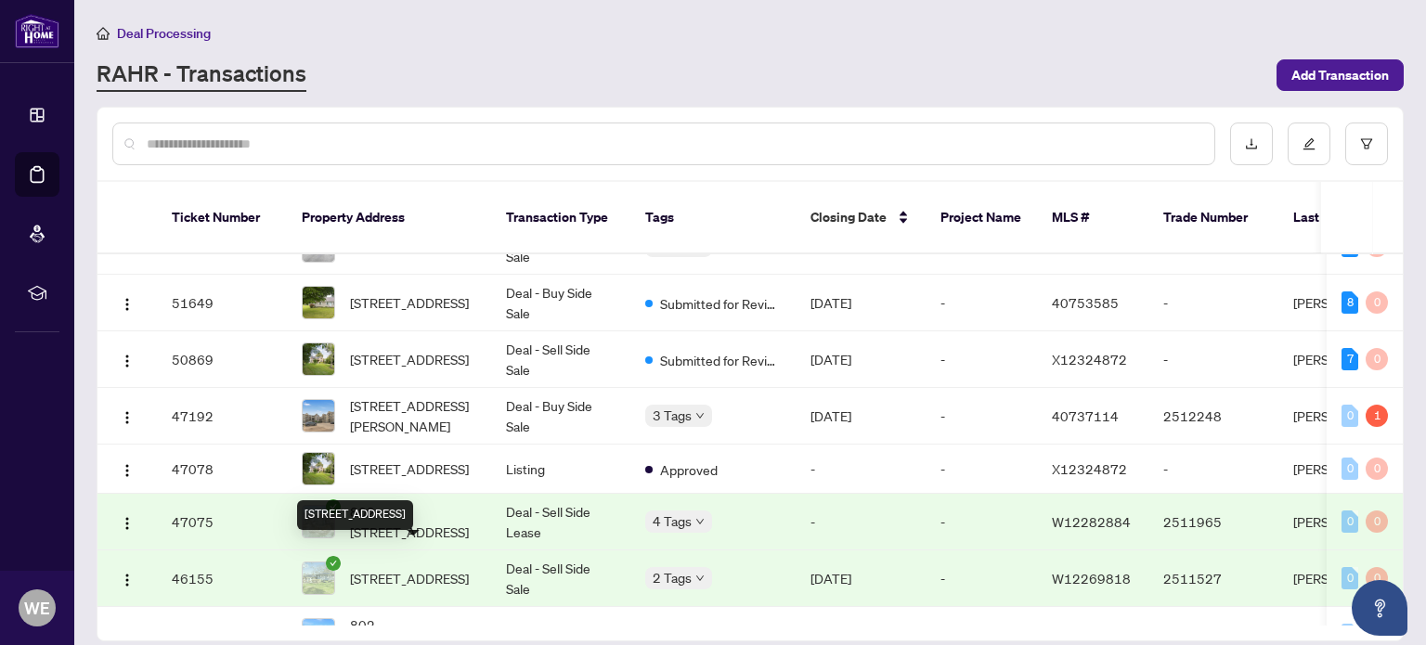
click at [447, 568] on span "[STREET_ADDRESS]" at bounding box center [409, 578] width 119 height 20
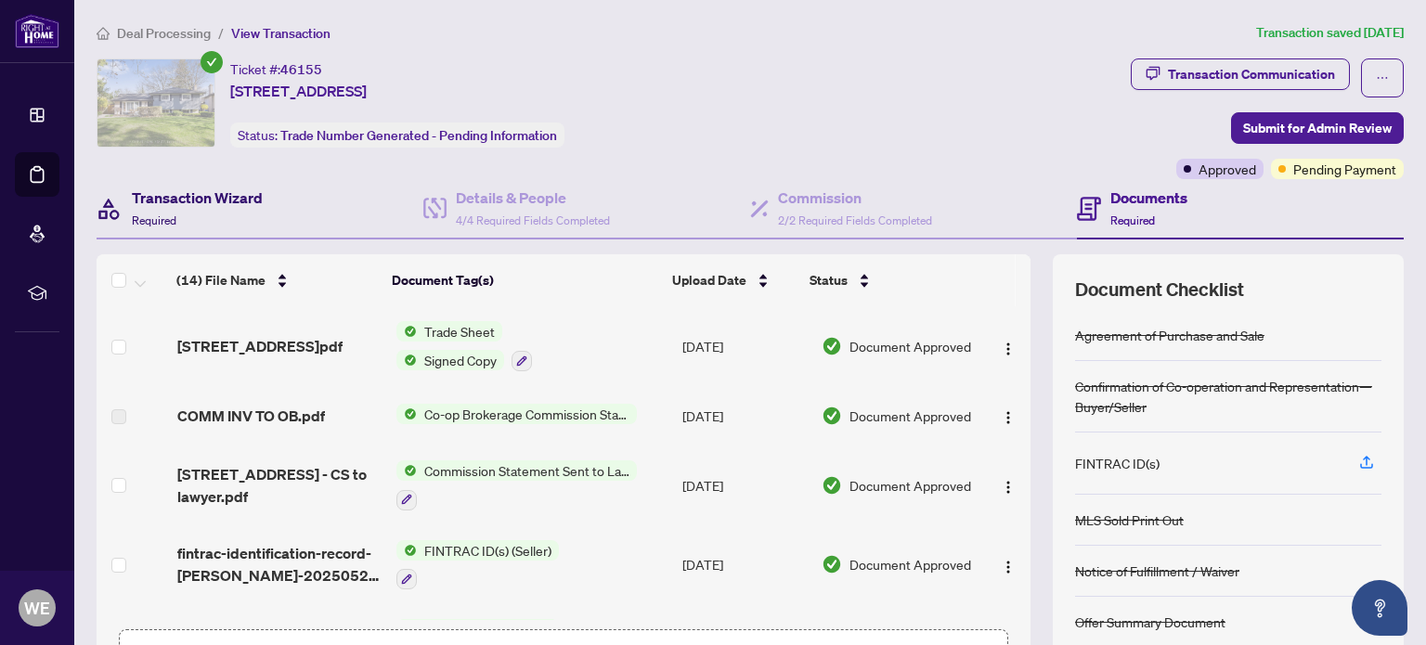
click at [167, 197] on h4 "Transaction Wizard" at bounding box center [197, 198] width 131 height 22
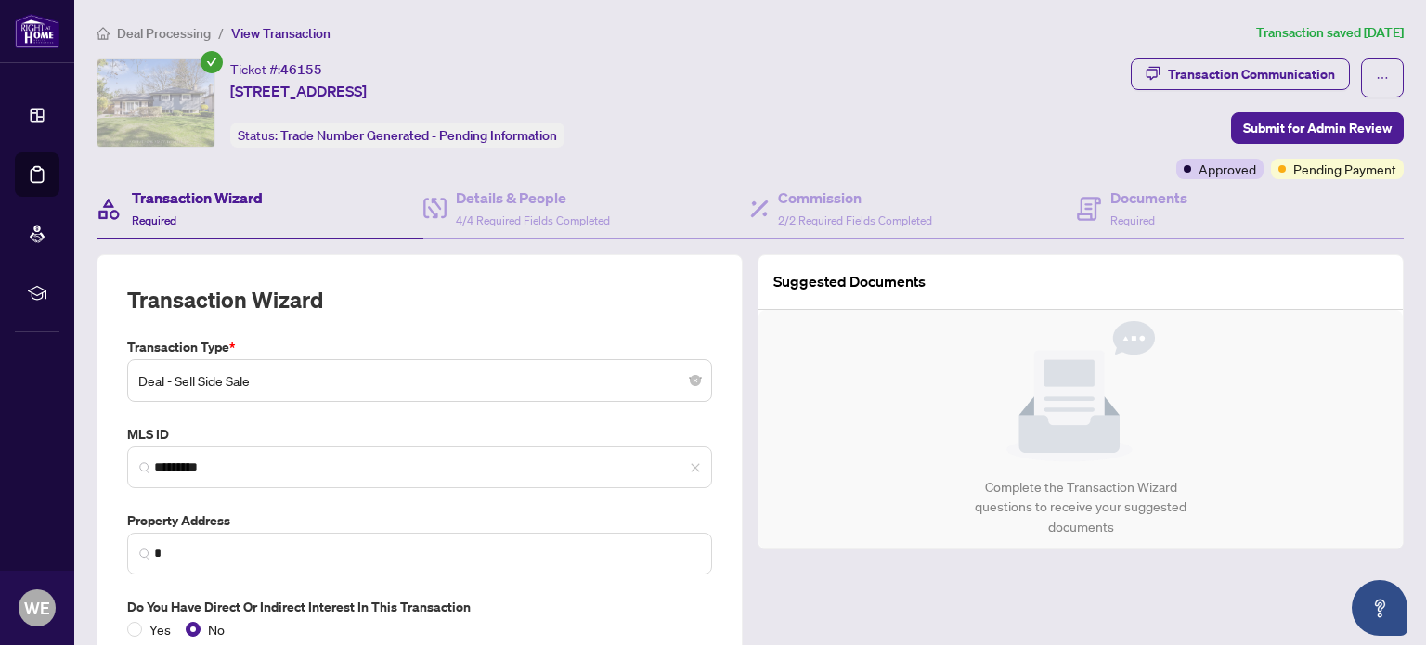
type input "**********"
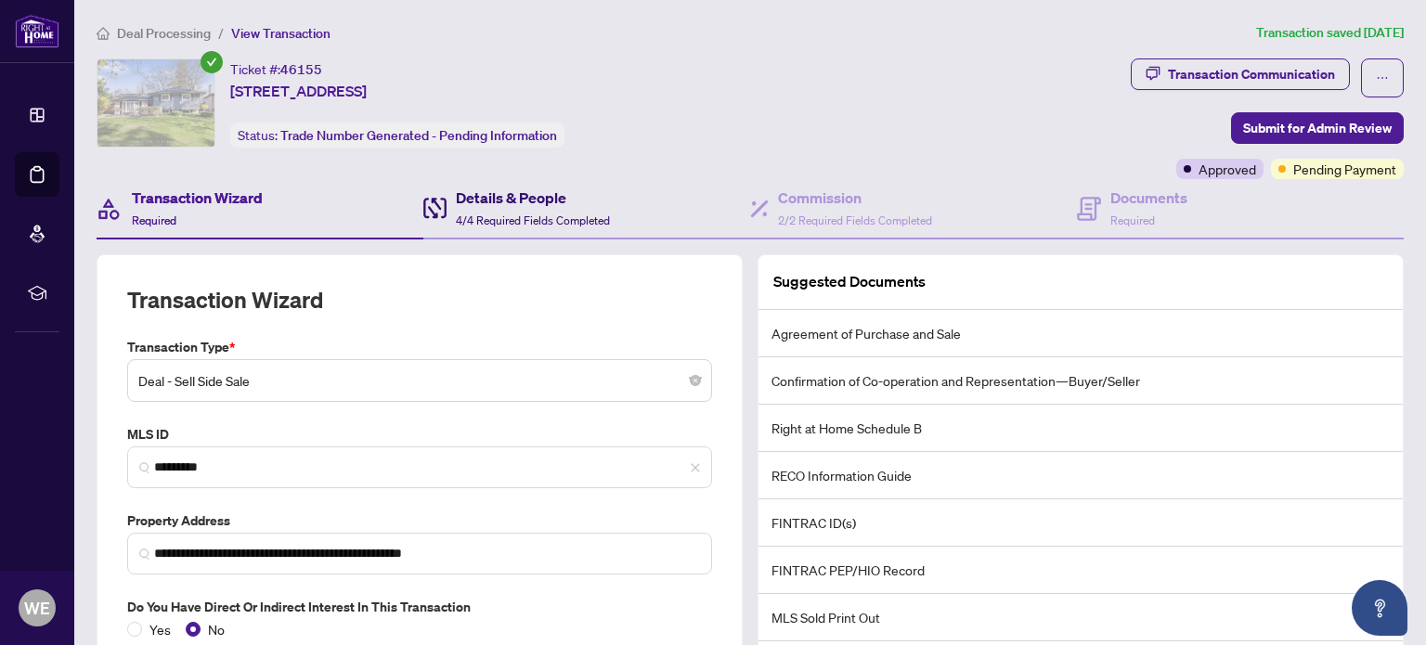
click at [476, 214] on span "4/4 Required Fields Completed" at bounding box center [533, 221] width 154 height 14
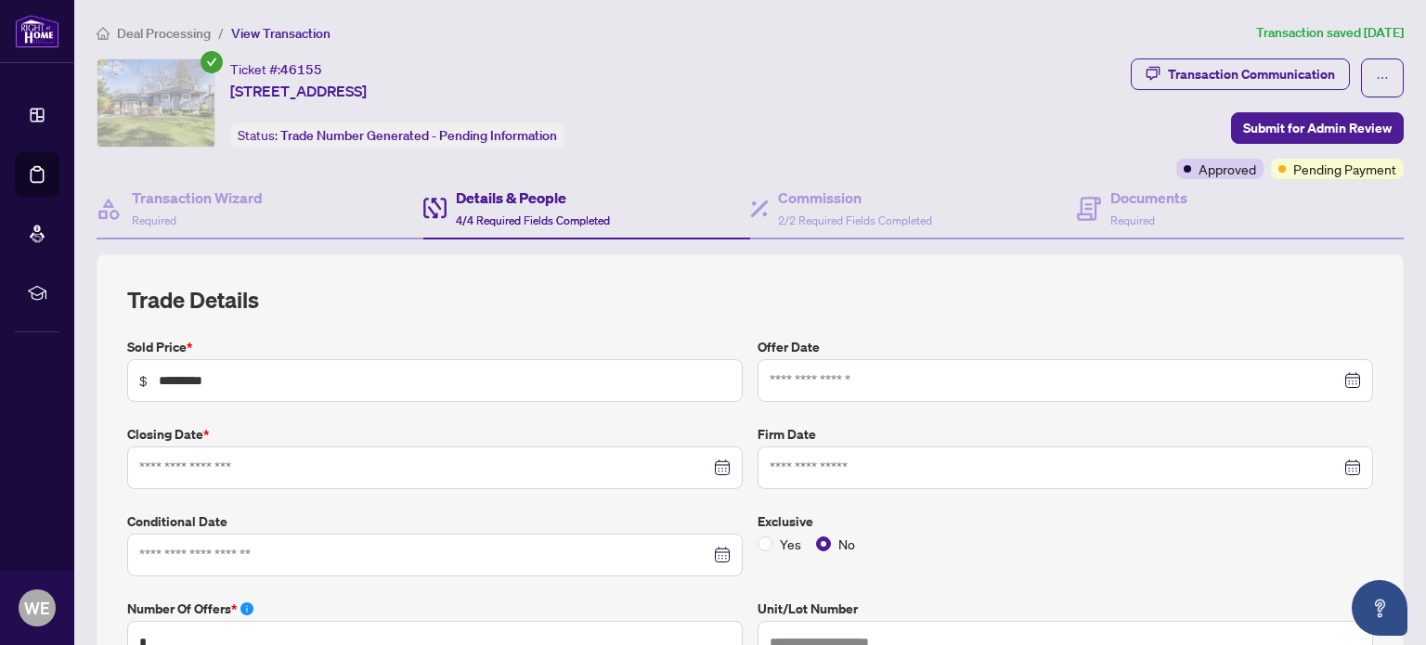
type input "**********"
click at [841, 206] on h4 "Commission" at bounding box center [855, 198] width 154 height 22
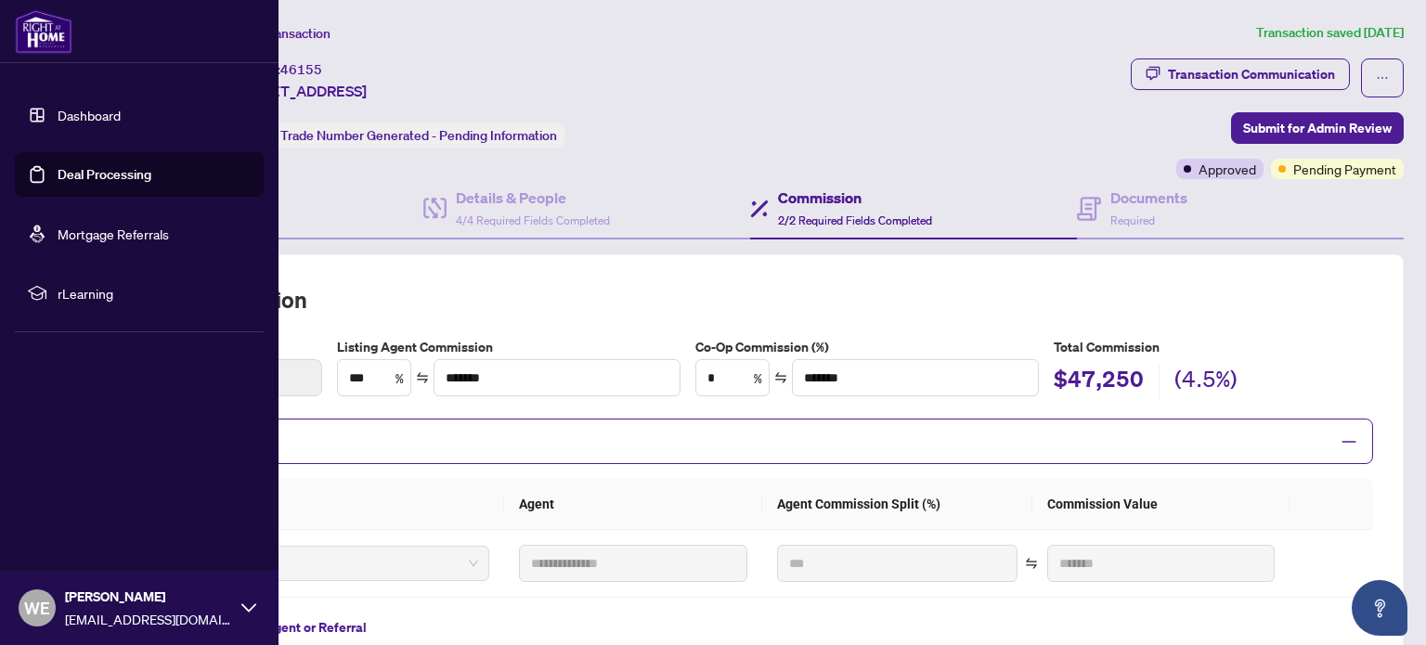
click at [66, 108] on link "Dashboard" at bounding box center [89, 115] width 63 height 17
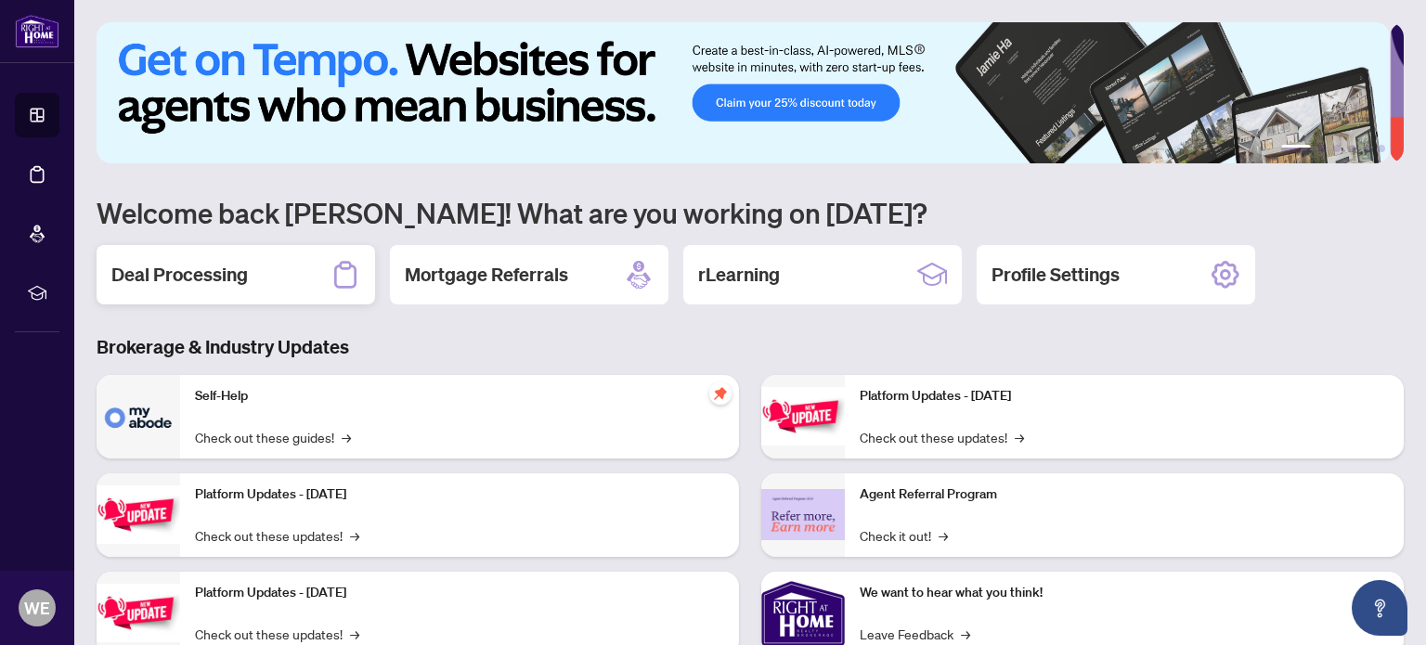
click at [151, 252] on div "Deal Processing" at bounding box center [236, 274] width 279 height 59
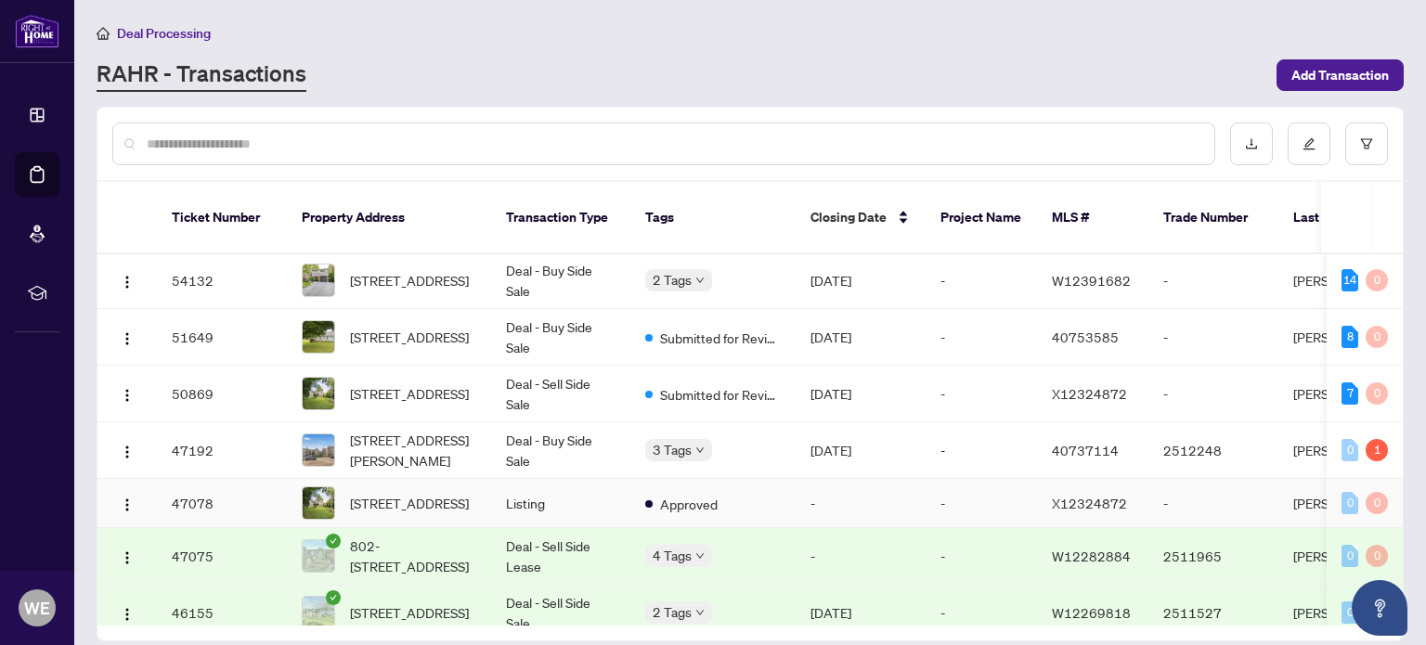
scroll to position [19, 0]
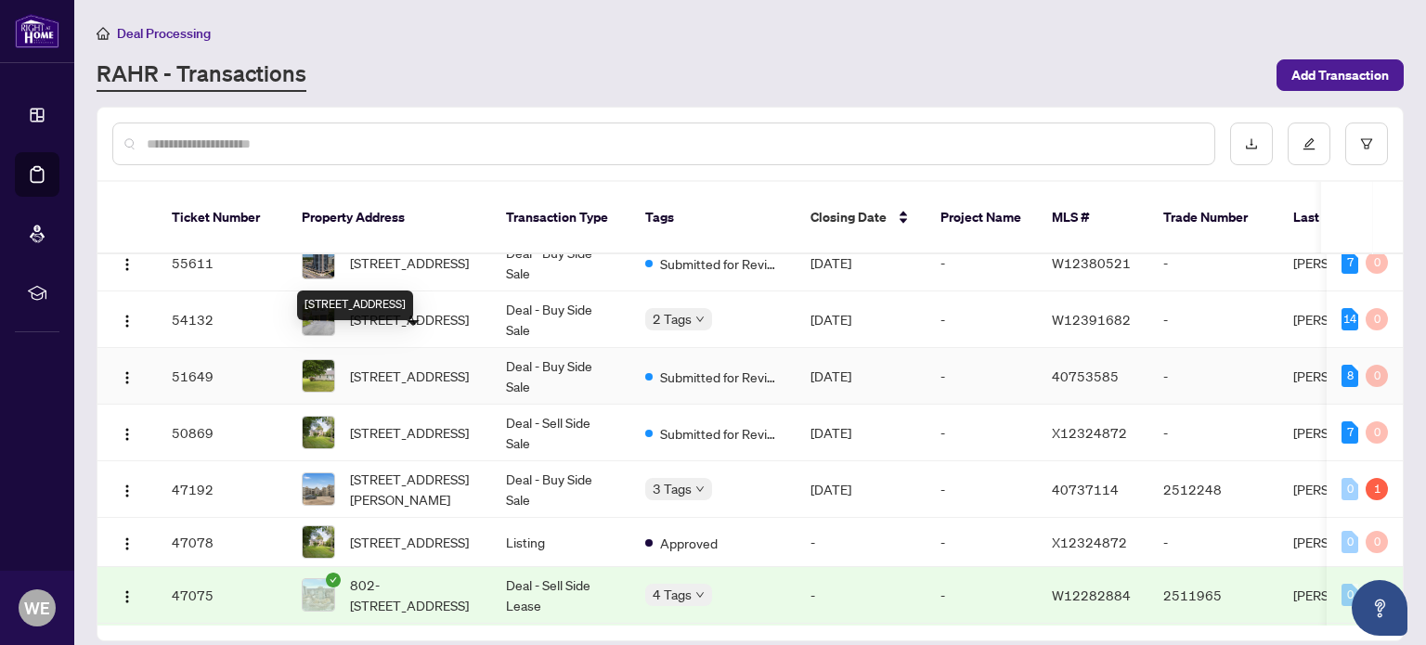
click at [405, 366] on span "[STREET_ADDRESS]" at bounding box center [409, 376] width 119 height 20
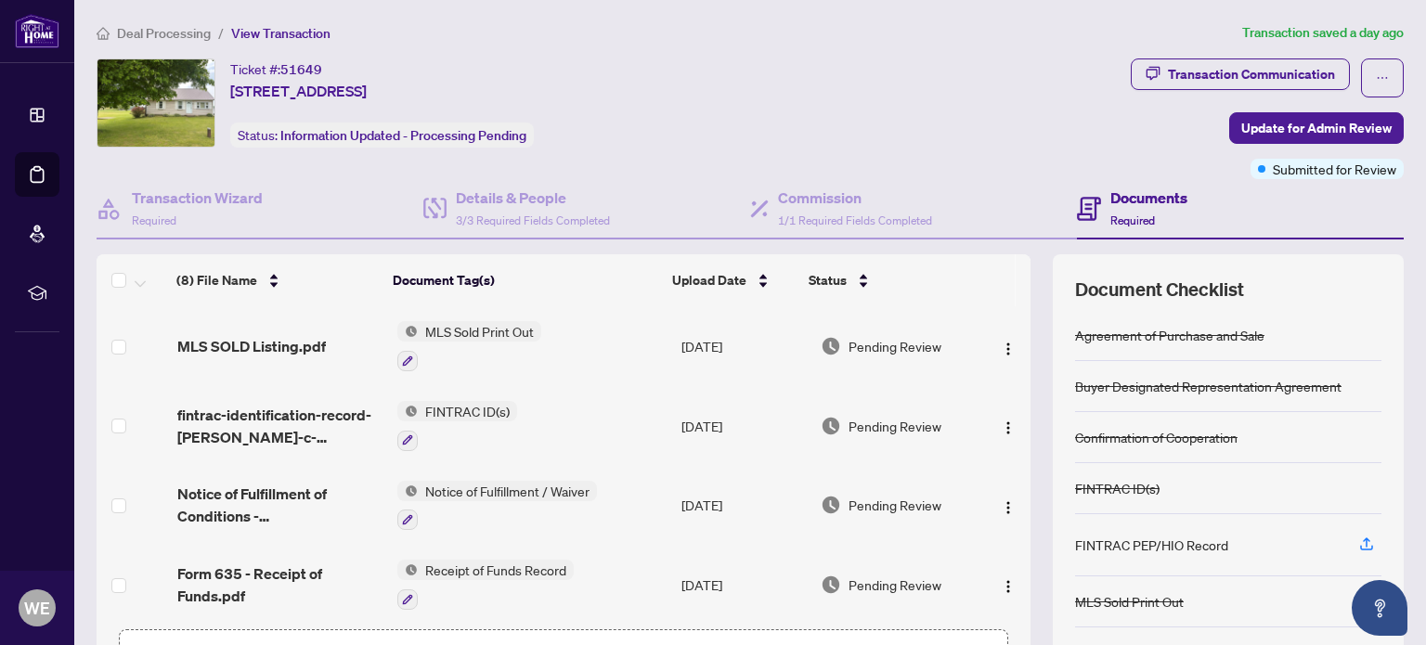
drag, startPoint x: 231, startPoint y: 65, endPoint x: 639, endPoint y: 90, distance: 408.4
click at [639, 90] on div "Ticket #: 51649 750 Charlotteville Road 8, Simcoe, ON N3Y 4K5, Canada Status: I…" at bounding box center [610, 102] width 1027 height 89
copy div "Ticket #: 51649 750 Charlotteville Road 8, Simcoe, ON N3Y 4K5, Canada"
